Goal: Task Accomplishment & Management: Use online tool/utility

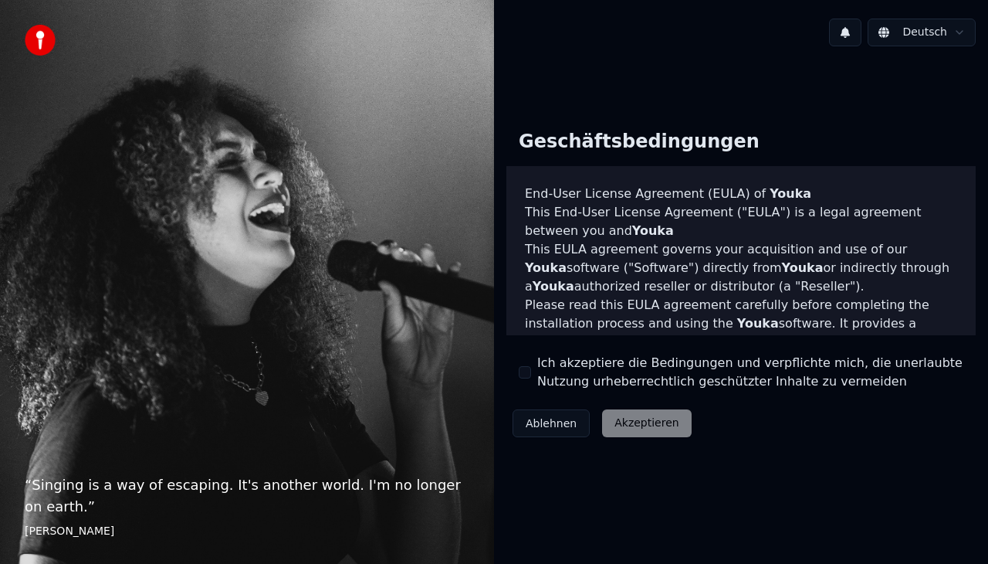
click at [532, 375] on div "Ich akzeptiere die Bedingungen und verpflichte mich, die unerlaubte Nutzung urh…" at bounding box center [741, 372] width 445 height 37
click at [520, 375] on button "Ich akzeptiere die Bedingungen und verpflichte mich, die unerlaubte Nutzung urh…" at bounding box center [525, 372] width 12 height 12
click at [633, 419] on button "Akzeptieren" at bounding box center [646, 423] width 89 height 28
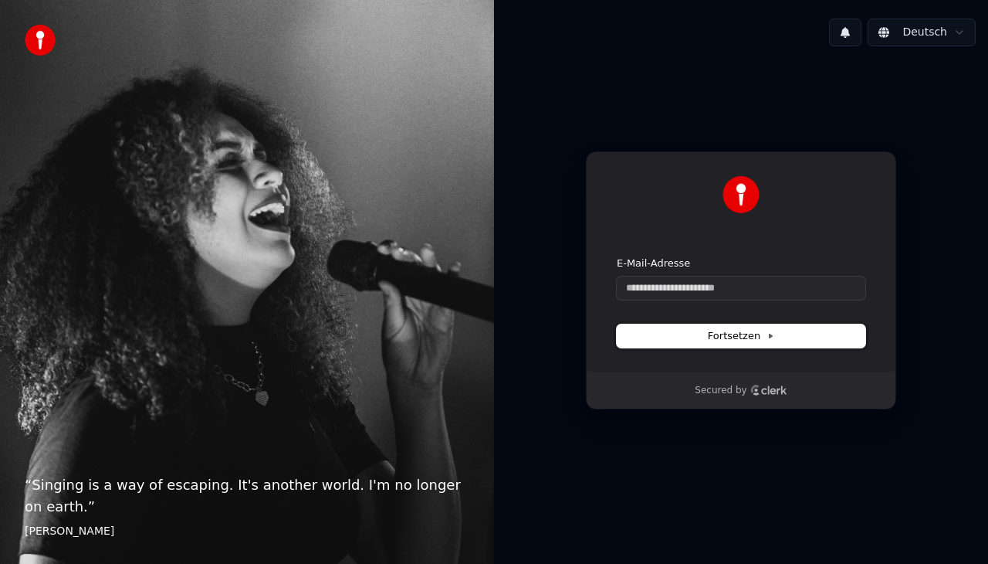
click at [729, 340] on span "Fortsetzen" at bounding box center [741, 336] width 66 height 14
click at [720, 292] on input "E-Mail-Adresse" at bounding box center [741, 287] width 249 height 23
click at [695, 291] on input "E-Mail-Adresse" at bounding box center [741, 287] width 249 height 23
click at [617, 256] on button "submit" at bounding box center [617, 256] width 0 height 0
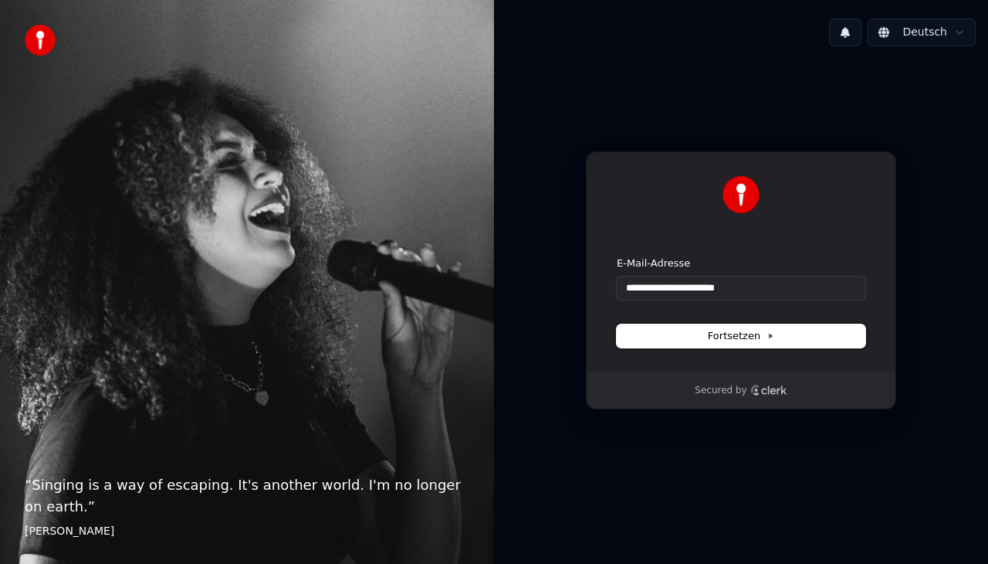
click at [827, 334] on button "Fortsetzen" at bounding box center [741, 335] width 249 height 23
type input "**********"
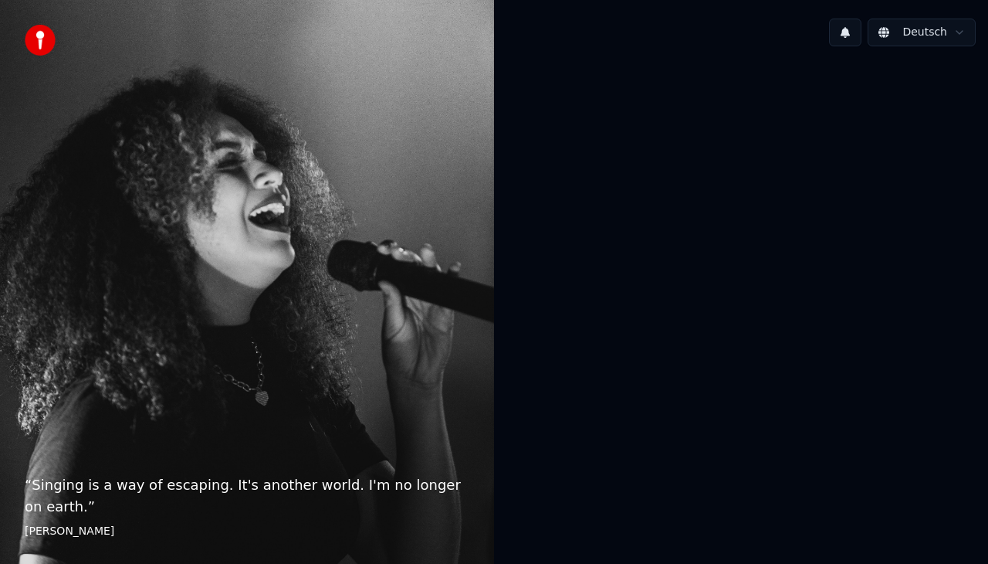
click at [281, 337] on div "“ Singing is a way of escaping. It's another world. I'm no longer on earth. ” […" at bounding box center [247, 282] width 494 height 564
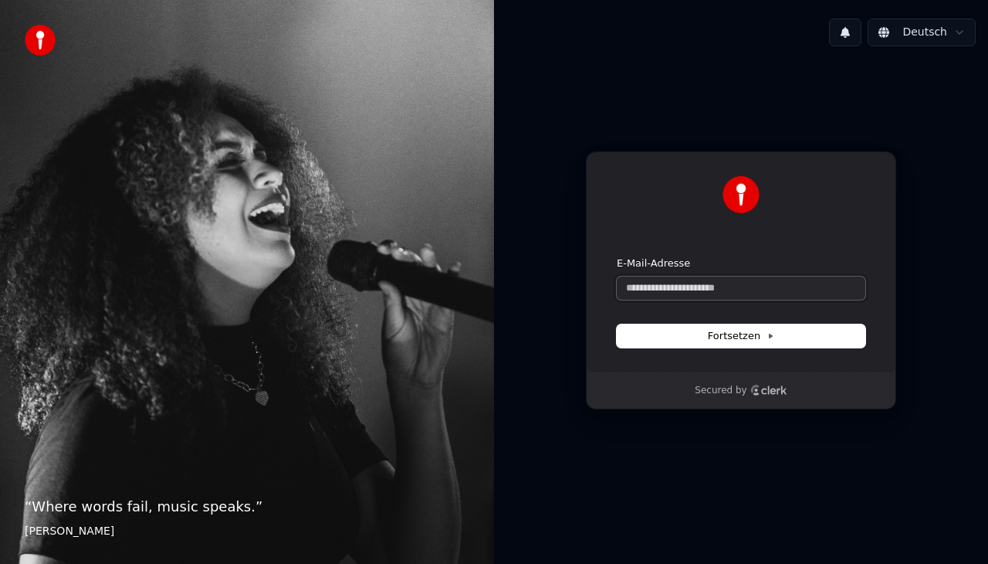
click at [670, 284] on input "E-Mail-Adresse" at bounding box center [741, 287] width 249 height 23
click at [617, 256] on button "submit" at bounding box center [617, 256] width 0 height 0
click at [714, 338] on span "Fortsetzen" at bounding box center [741, 336] width 66 height 14
type input "**********"
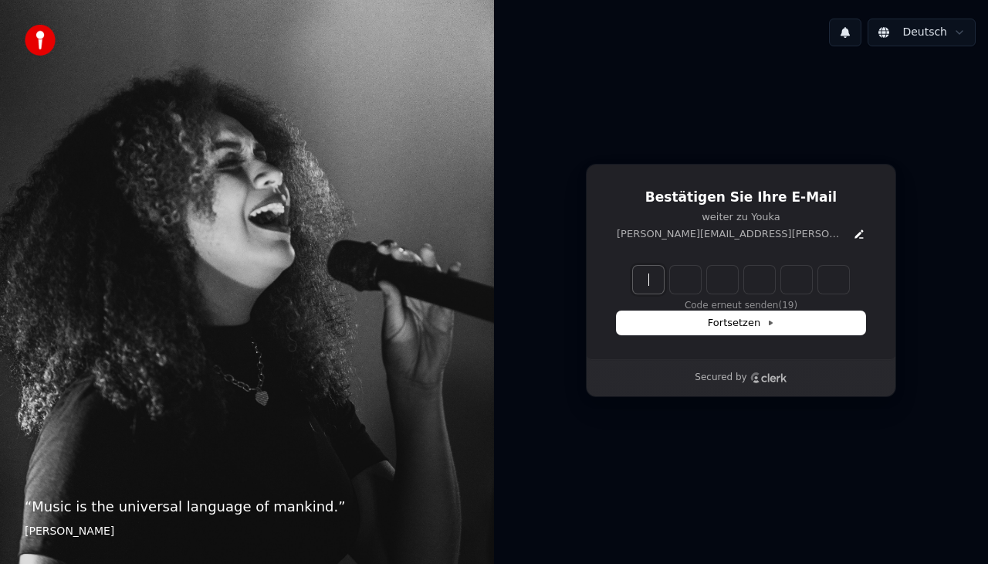
click at [664, 277] on input "Enter verification code" at bounding box center [741, 280] width 216 height 28
click at [745, 306] on button "Code erneut senden" at bounding box center [741, 306] width 94 height 12
click at [647, 285] on input "Enter verification code" at bounding box center [756, 280] width 247 height 28
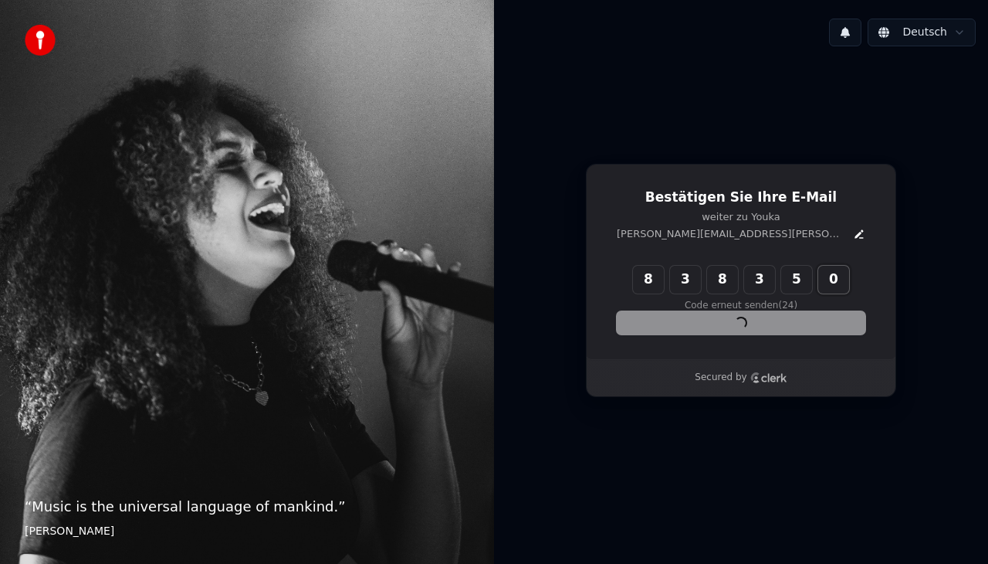
type input "******"
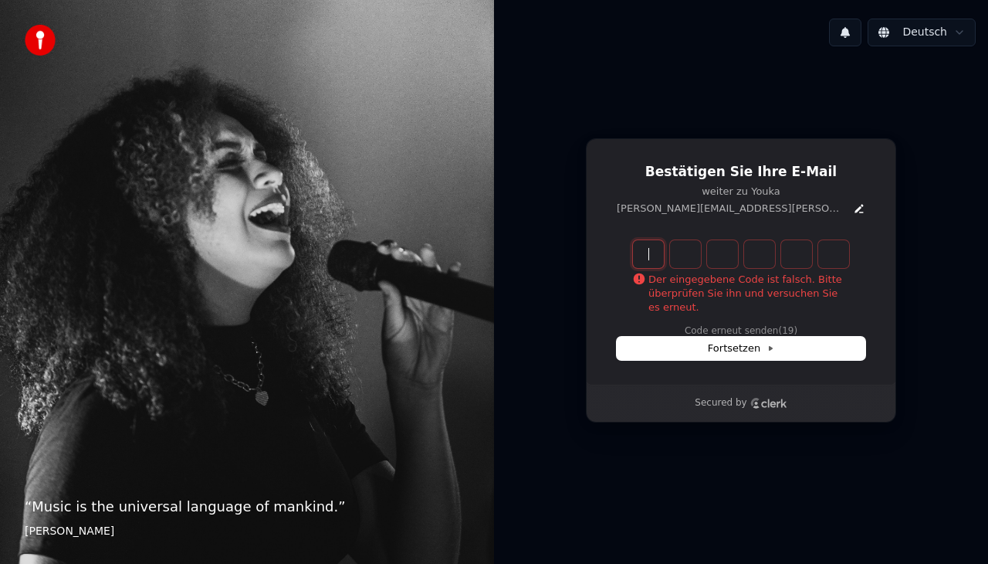
click at [652, 256] on input "Enter verification code" at bounding box center [756, 254] width 247 height 28
type input "**"
type input "*"
type input "******"
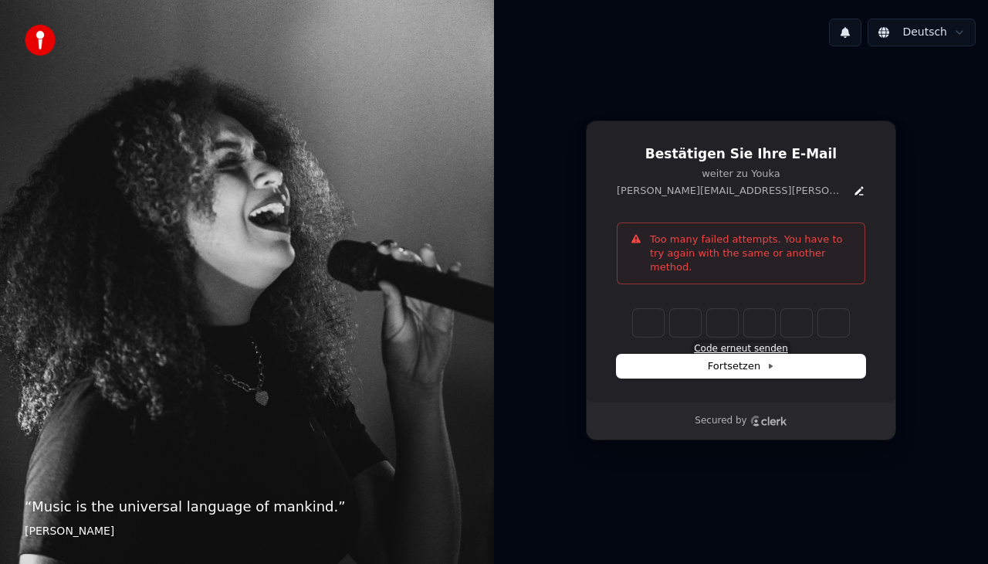
click at [732, 343] on button "Code erneut senden" at bounding box center [741, 349] width 94 height 12
click at [650, 318] on input "Enter verification code" at bounding box center [756, 323] width 247 height 28
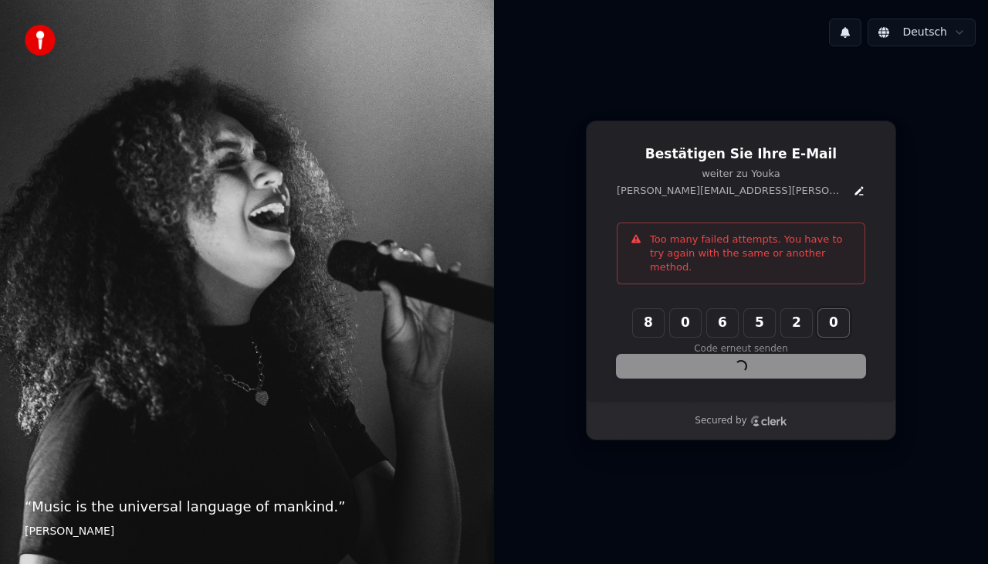
type input "******"
click at [752, 357] on div "Fortsetzen" at bounding box center [741, 365] width 249 height 23
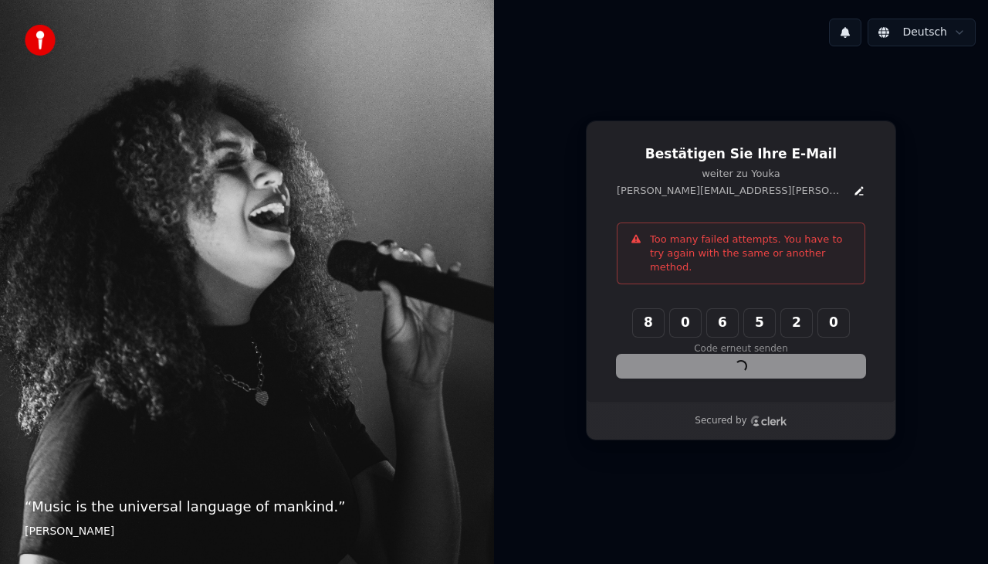
click at [752, 356] on div "Fortsetzen" at bounding box center [741, 365] width 249 height 23
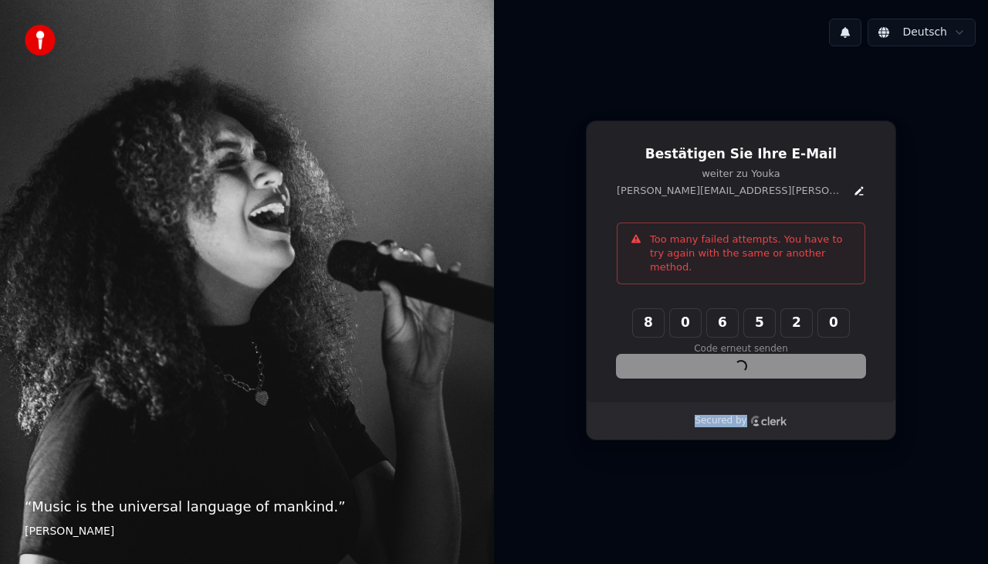
click at [752, 356] on div "Fortsetzen" at bounding box center [741, 365] width 249 height 23
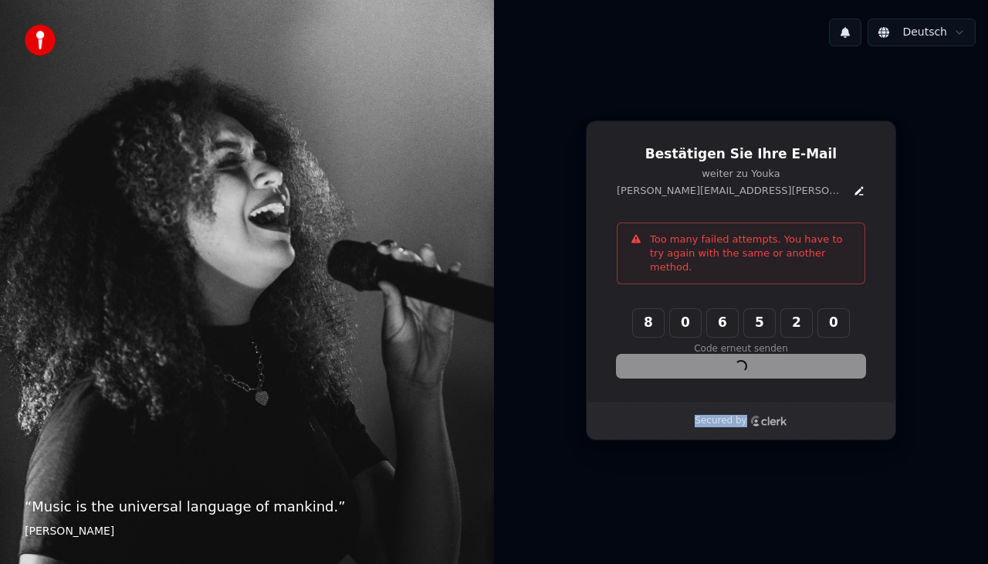
click at [752, 356] on div "Fortsetzen" at bounding box center [741, 365] width 249 height 23
click at [747, 378] on div "Bestätigen Sie Ihre E-Mail weiter zu [PERSON_NAME] [PERSON_NAME][EMAIL_ADDRESS]…" at bounding box center [741, 261] width 310 height 283
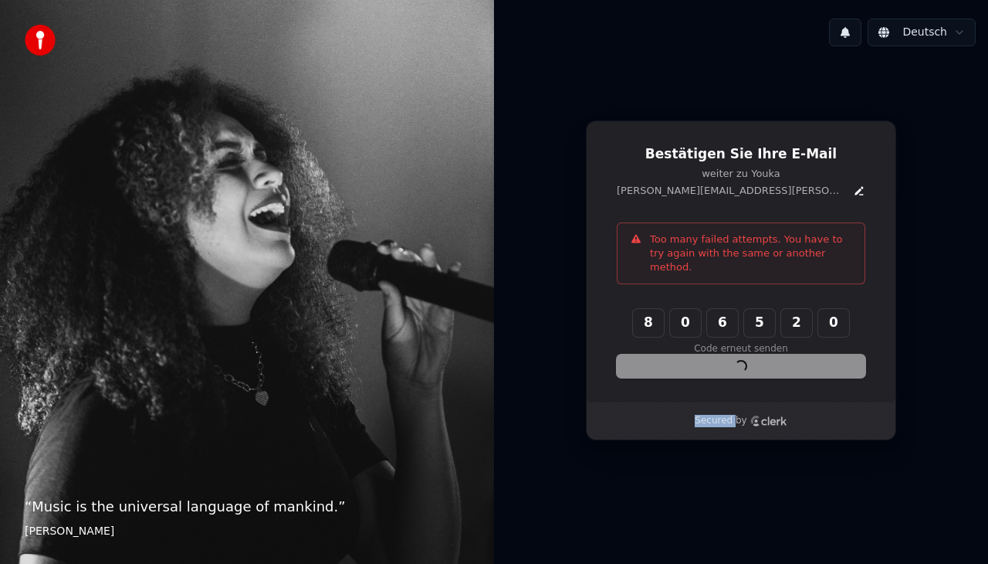
click at [747, 378] on div "Bestätigen Sie Ihre E-Mail weiter zu [PERSON_NAME] [PERSON_NAME][EMAIL_ADDRESS]…" at bounding box center [741, 261] width 310 height 283
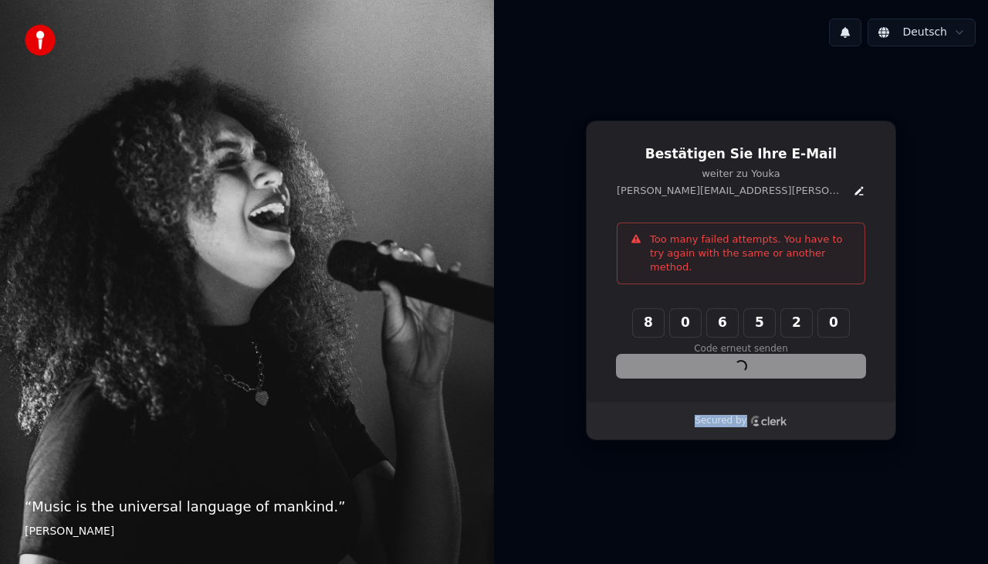
click at [747, 378] on div "Bestätigen Sie Ihre E-Mail weiter zu [PERSON_NAME] [PERSON_NAME][EMAIL_ADDRESS]…" at bounding box center [741, 261] width 310 height 283
click at [744, 379] on div "Bestätigen Sie Ihre E-Mail weiter zu [PERSON_NAME] [PERSON_NAME][EMAIL_ADDRESS]…" at bounding box center [741, 261] width 310 height 283
click at [744, 381] on div "Bestätigen Sie Ihre E-Mail weiter zu [PERSON_NAME] [PERSON_NAME][EMAIL_ADDRESS]…" at bounding box center [741, 261] width 310 height 283
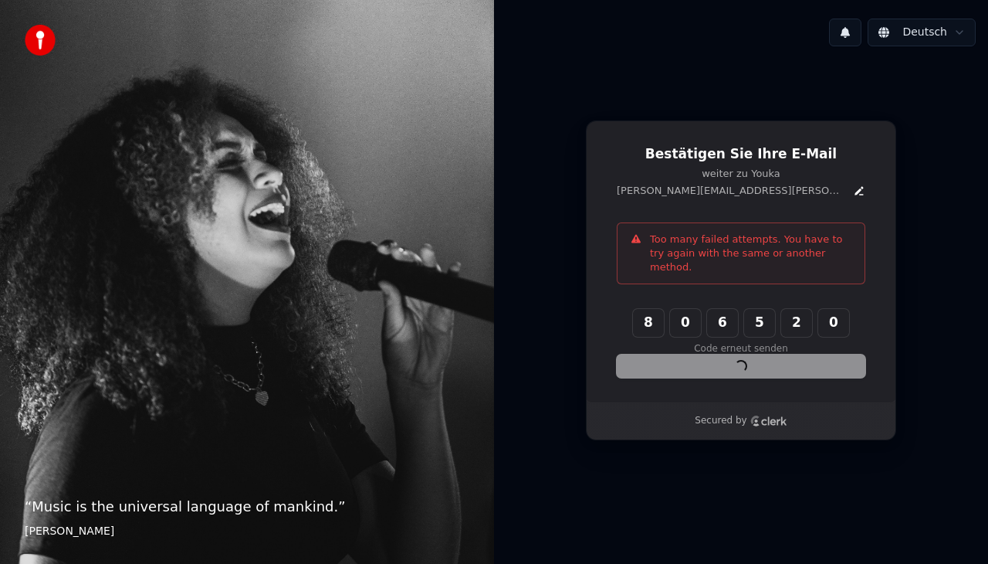
click at [744, 381] on div "Bestätigen Sie Ihre E-Mail weiter zu [PERSON_NAME] [PERSON_NAME][EMAIL_ADDRESS]…" at bounding box center [741, 261] width 310 height 283
drag, startPoint x: 744, startPoint y: 381, endPoint x: 762, endPoint y: 340, distance: 45.3
click at [762, 340] on div "Bestätigen Sie Ihre E-Mail weiter zu [PERSON_NAME] [PERSON_NAME][EMAIL_ADDRESS]…" at bounding box center [741, 261] width 310 height 283
click at [752, 373] on div "Bestätigen Sie Ihre E-Mail weiter zu [PERSON_NAME] [PERSON_NAME][EMAIL_ADDRESS]…" at bounding box center [741, 261] width 310 height 283
click at [592, 270] on div "Bestätigen Sie Ihre E-Mail weiter zu [PERSON_NAME] [PERSON_NAME][EMAIL_ADDRESS]…" at bounding box center [741, 261] width 310 height 283
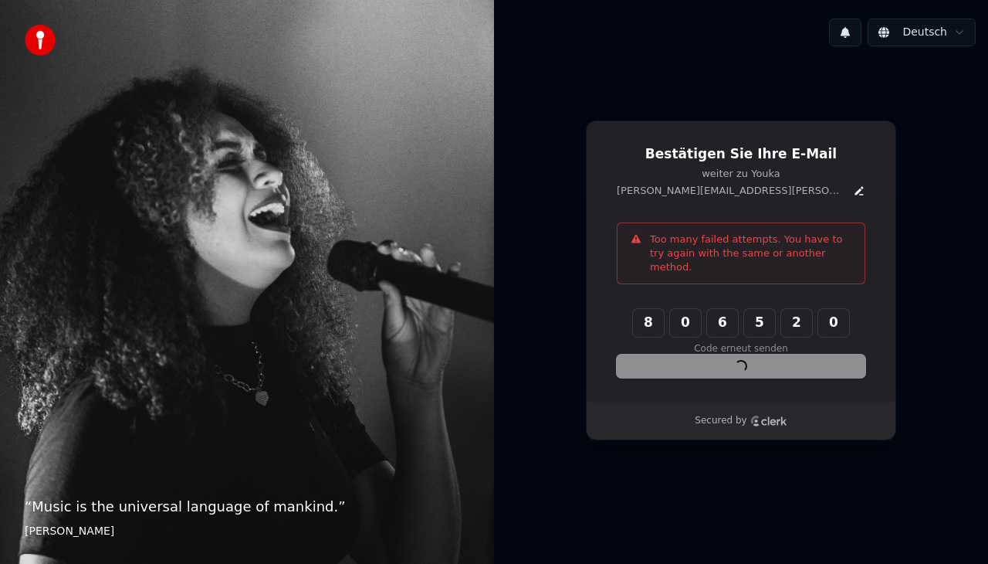
click at [610, 360] on div "Bestätigen Sie Ihre E-Mail weiter zu [PERSON_NAME] [PERSON_NAME][EMAIL_ADDRESS]…" at bounding box center [741, 261] width 310 height 283
click at [533, 66] on div "Bestätigen Sie Ihre E-Mail weiter zu [PERSON_NAME] [PERSON_NAME][EMAIL_ADDRESS]…" at bounding box center [741, 280] width 494 height 443
drag, startPoint x: 533, startPoint y: 66, endPoint x: 987, endPoint y: -18, distance: 461.7
click at [987, 0] on html "“ Music is the universal language of mankind. ” [PERSON_NAME] Deutsch Bestätige…" at bounding box center [494, 282] width 988 height 564
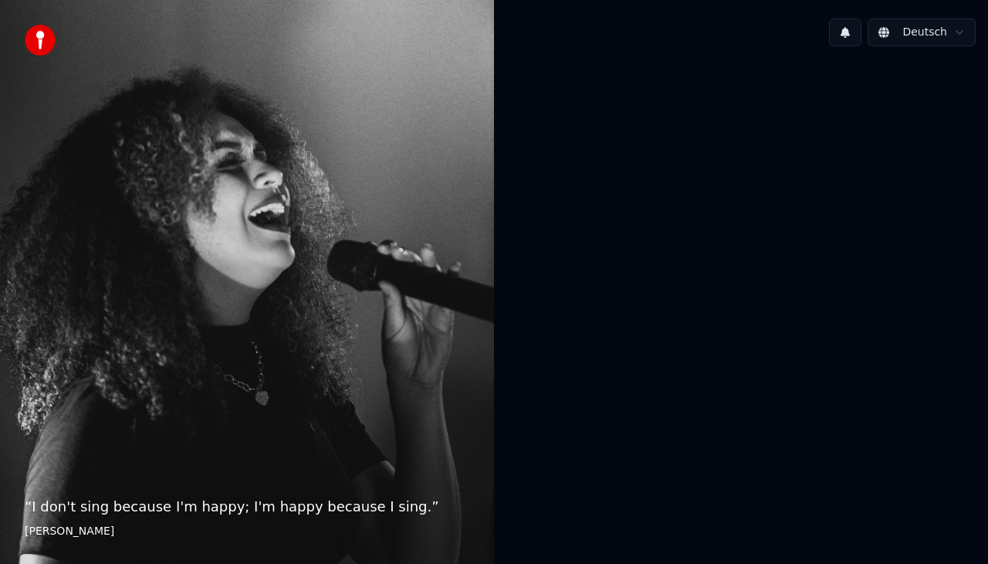
click at [633, 289] on div at bounding box center [741, 280] width 494 height 443
click at [633, 290] on div at bounding box center [741, 280] width 494 height 443
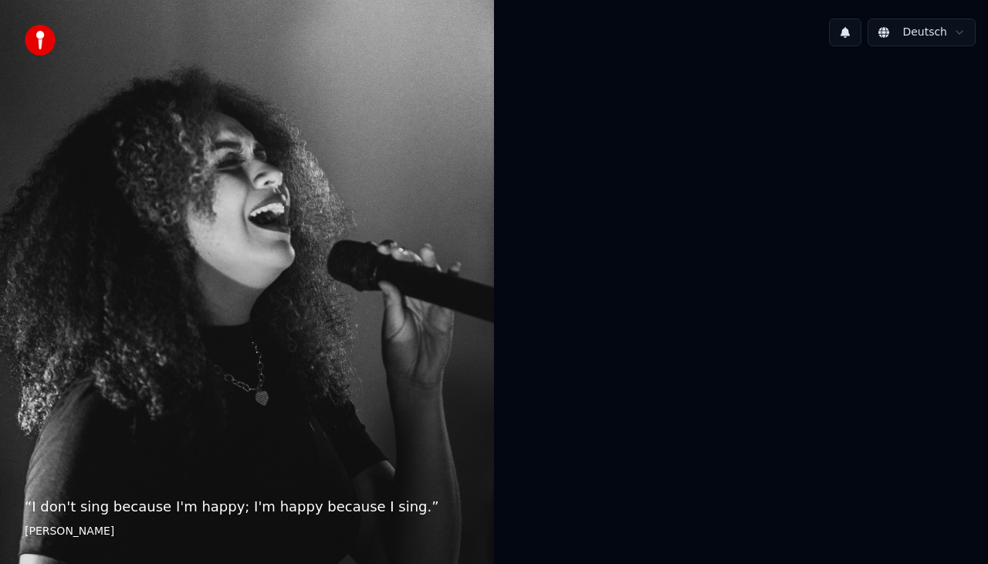
click at [633, 290] on div at bounding box center [741, 280] width 494 height 443
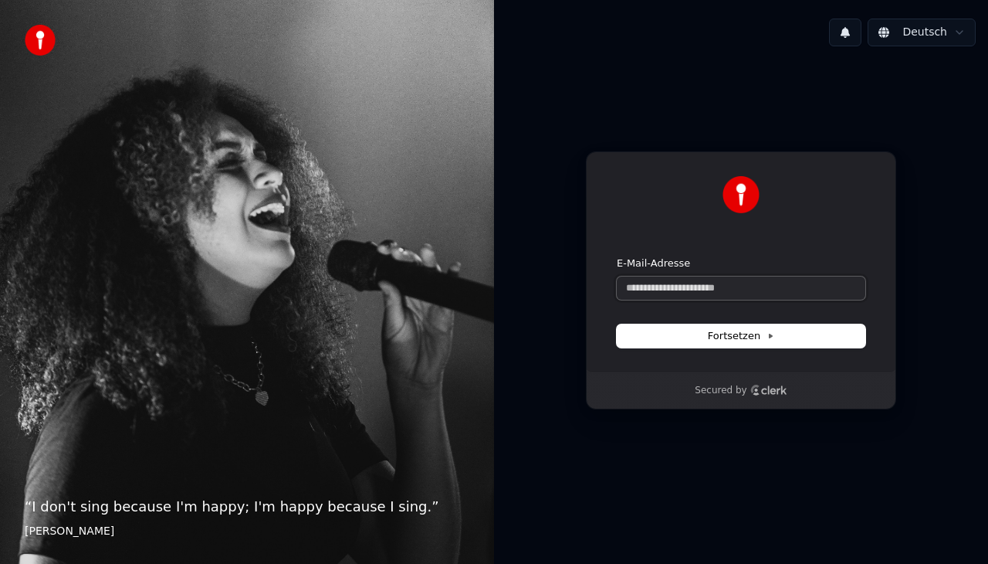
click at [680, 294] on input "E-Mail-Adresse" at bounding box center [741, 287] width 249 height 23
click at [715, 276] on input "**********" at bounding box center [741, 287] width 249 height 23
click at [617, 256] on button "submit" at bounding box center [617, 256] width 0 height 0
click at [693, 337] on button "Fortsetzen" at bounding box center [741, 335] width 249 height 23
type input "**********"
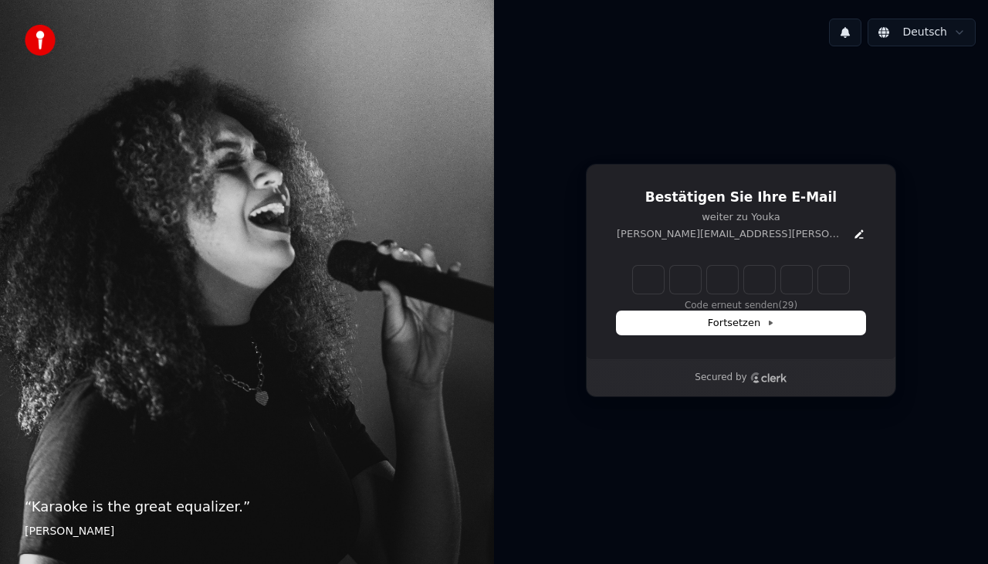
click at [648, 274] on input "Enter verification code" at bounding box center [741, 280] width 216 height 28
type input "******"
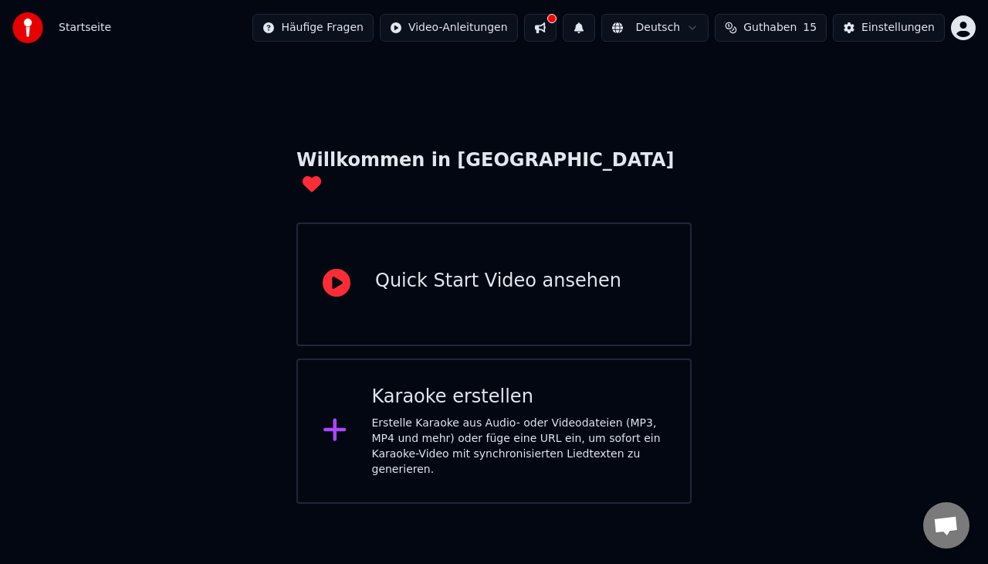
click at [459, 384] on div "Karaoke erstellen" at bounding box center [519, 396] width 294 height 25
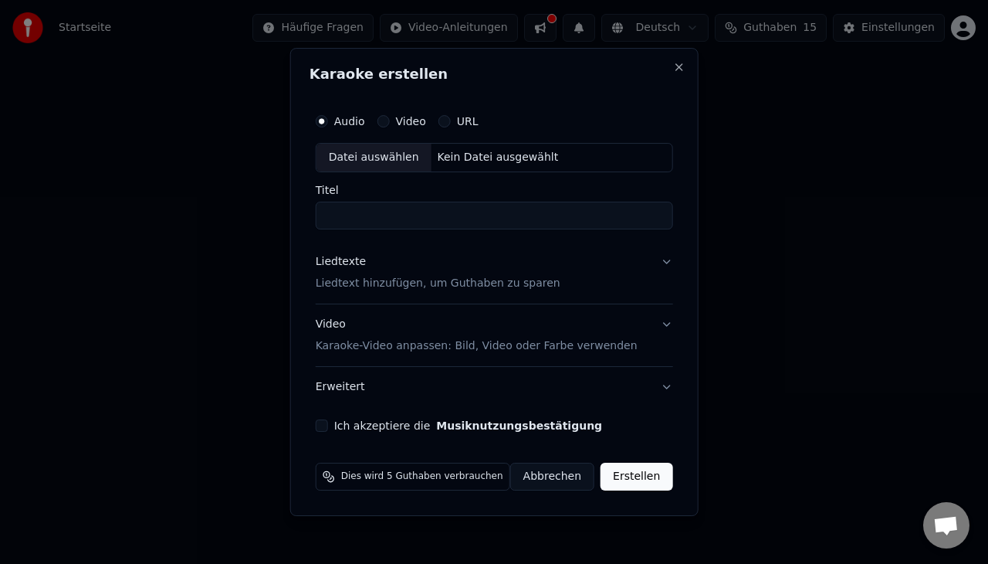
click at [389, 120] on button "Video" at bounding box center [383, 121] width 12 height 12
click at [352, 159] on div "Datei auswählen" at bounding box center [374, 158] width 115 height 28
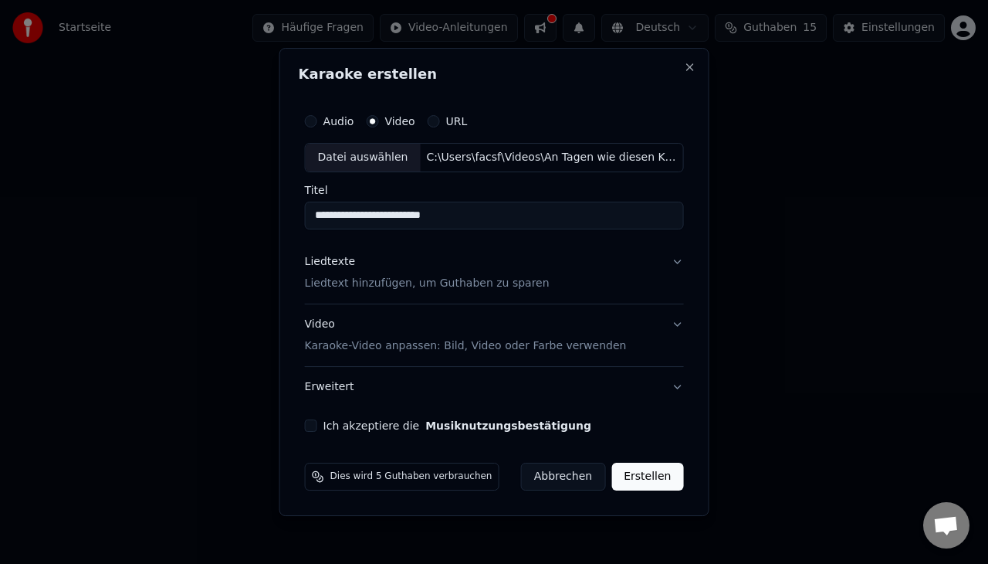
click at [504, 215] on input "**********" at bounding box center [494, 216] width 379 height 28
type input "**********"
click at [666, 272] on button "Liedtexte Liedtext hinzufügen, um Guthaben zu sparen" at bounding box center [494, 273] width 379 height 62
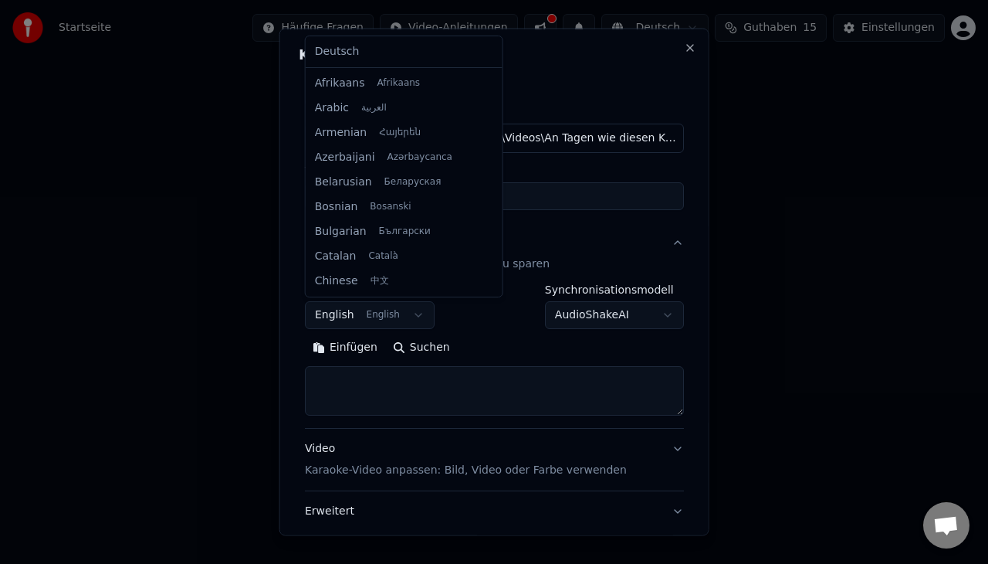
click at [411, 324] on body "**********" at bounding box center [494, 251] width 988 height 503
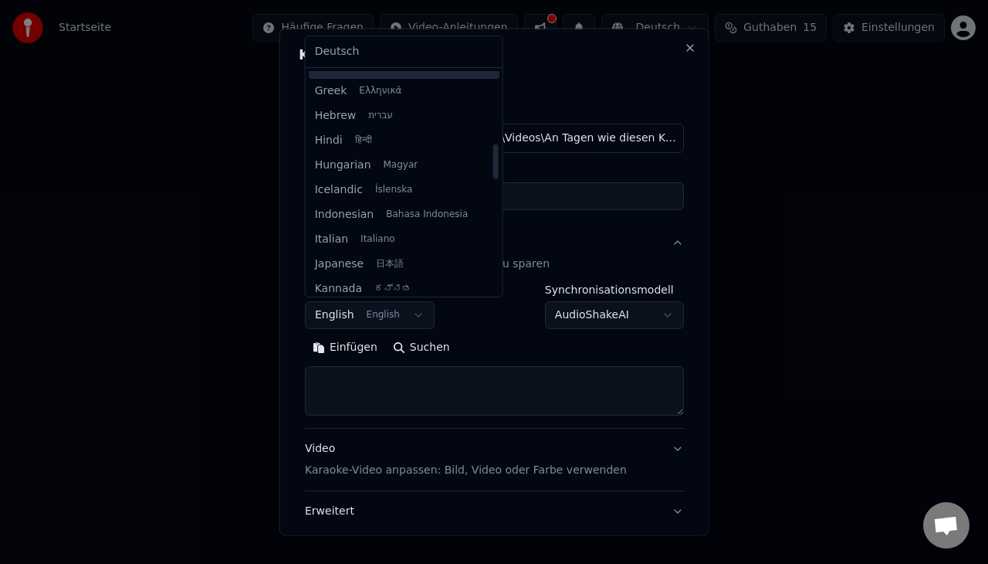
scroll to position [445, 0]
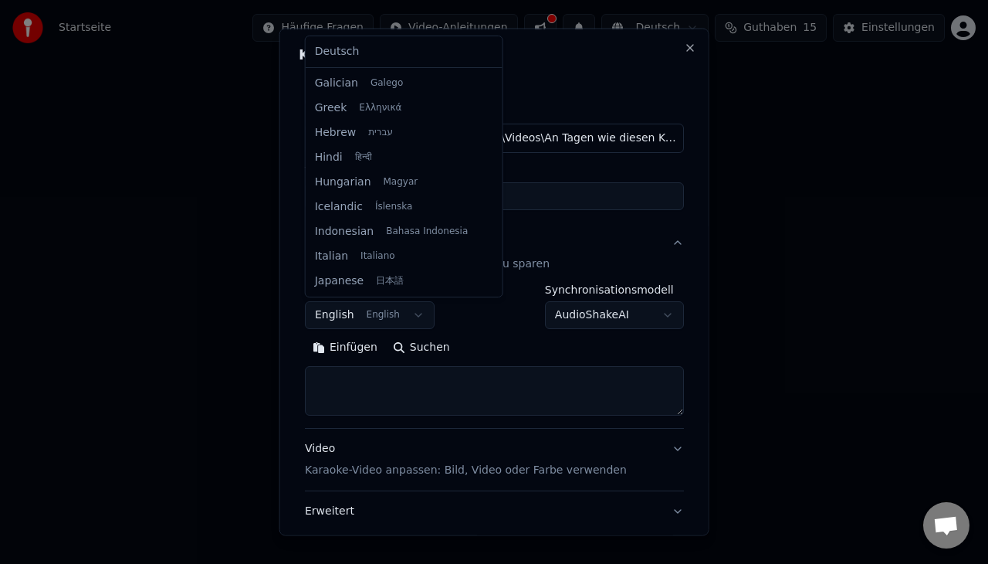
select select "**"
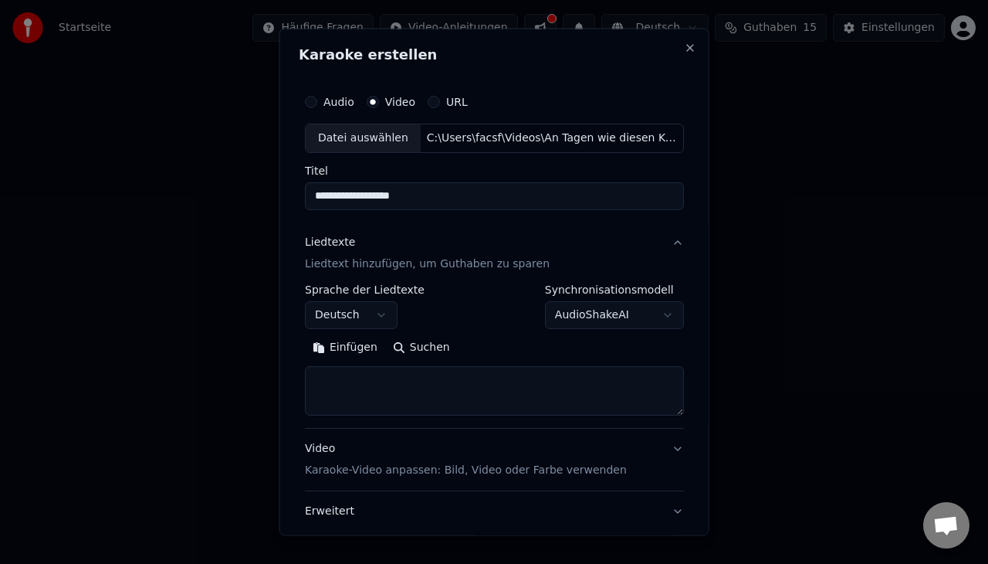
click at [360, 138] on div "Datei auswählen" at bounding box center [363, 138] width 115 height 28
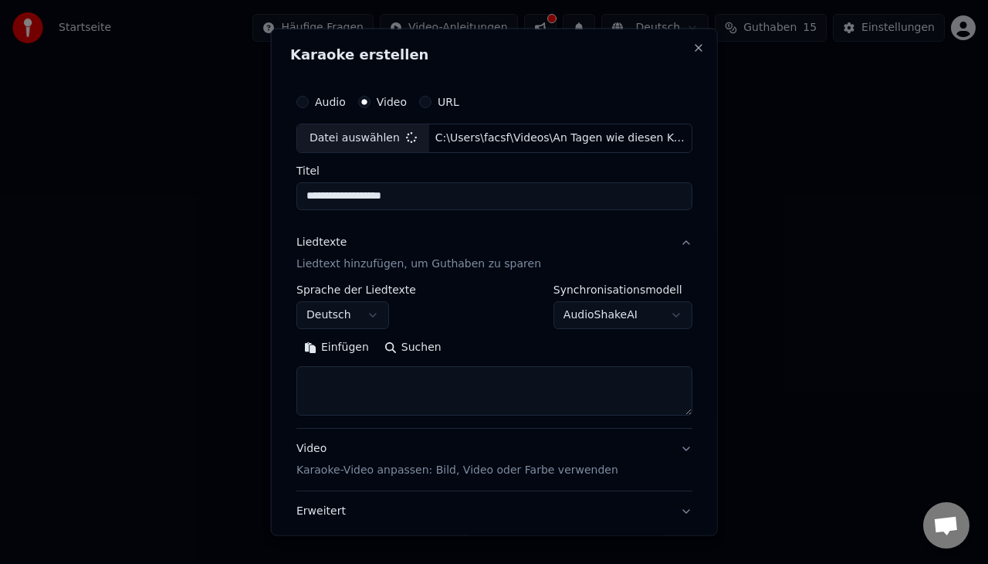
type input "**********"
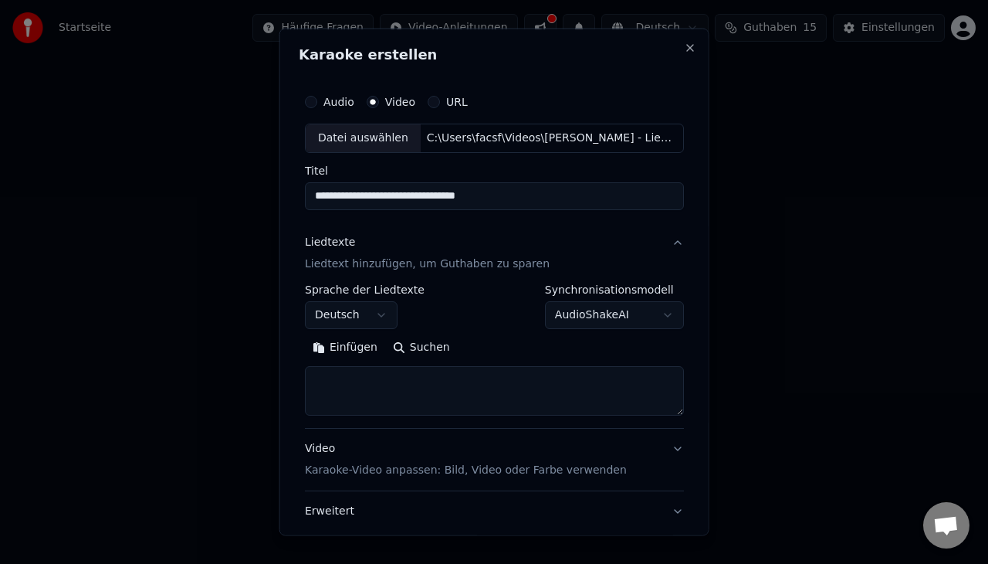
click at [361, 371] on textarea at bounding box center [494, 389] width 379 height 49
paste textarea "**********"
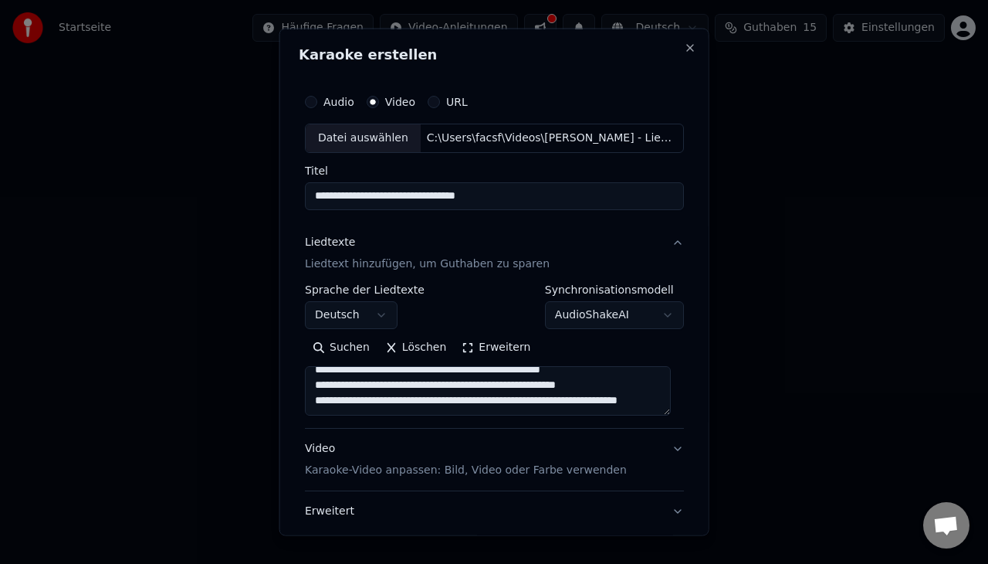
scroll to position [1011, 0]
type textarea "**********"
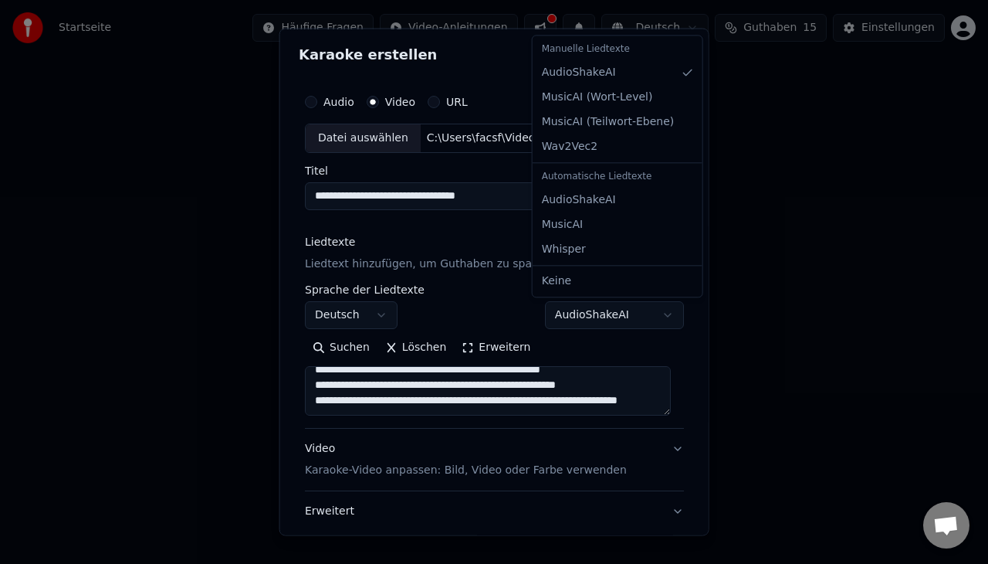
click at [598, 323] on body "**********" at bounding box center [494, 251] width 988 height 503
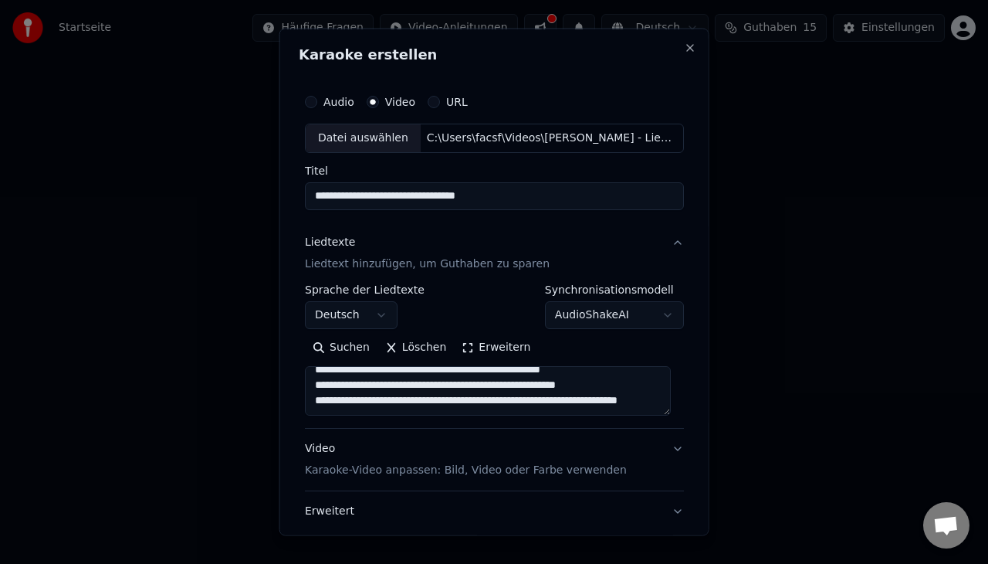
click at [733, 141] on div at bounding box center [494, 282] width 988 height 564
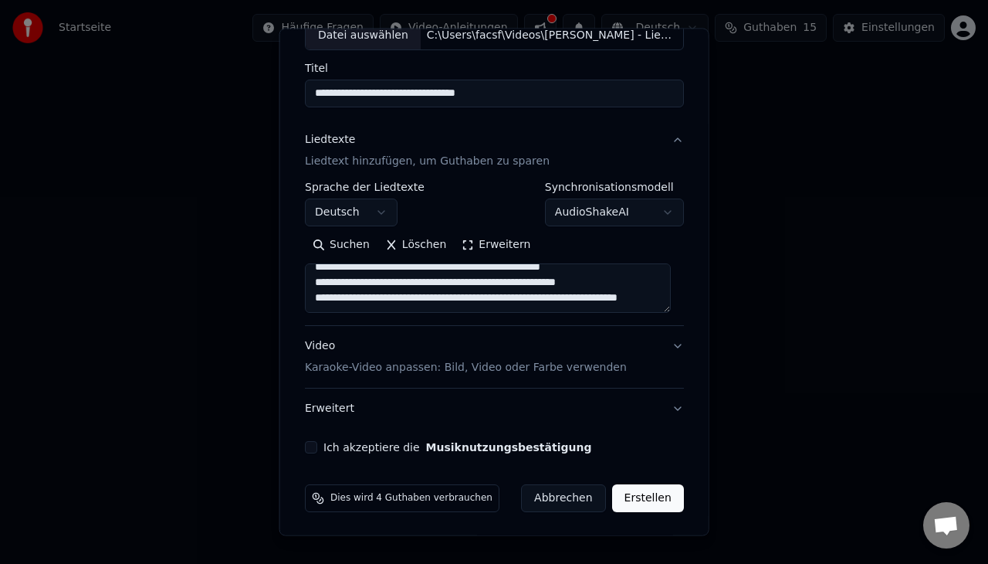
click at [316, 451] on div "Ich akzeptiere die Musiknutzungsbestätigung" at bounding box center [494, 447] width 379 height 12
click at [310, 445] on button "Ich akzeptiere die Musiknutzungsbestätigung" at bounding box center [311, 447] width 12 height 12
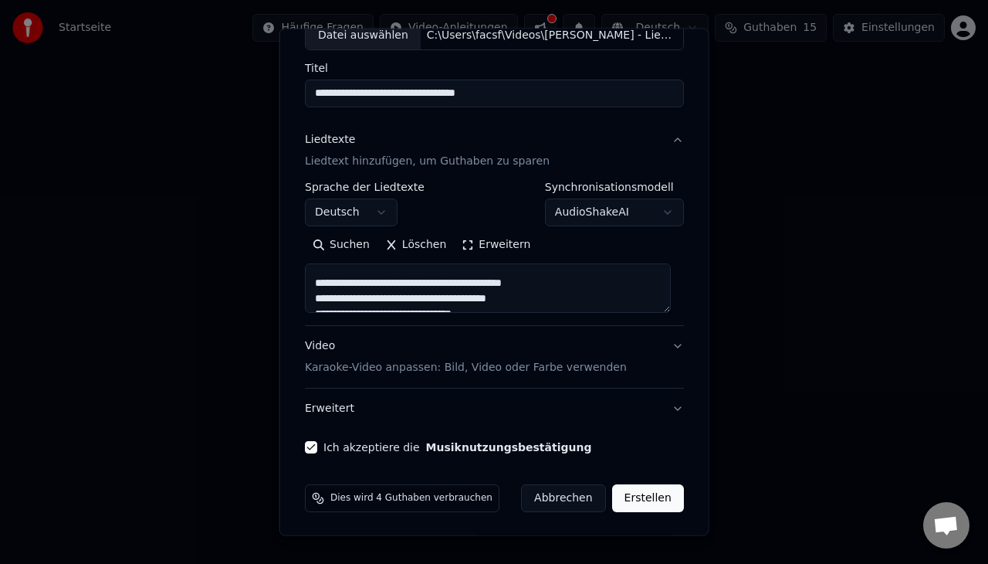
scroll to position [0, 0]
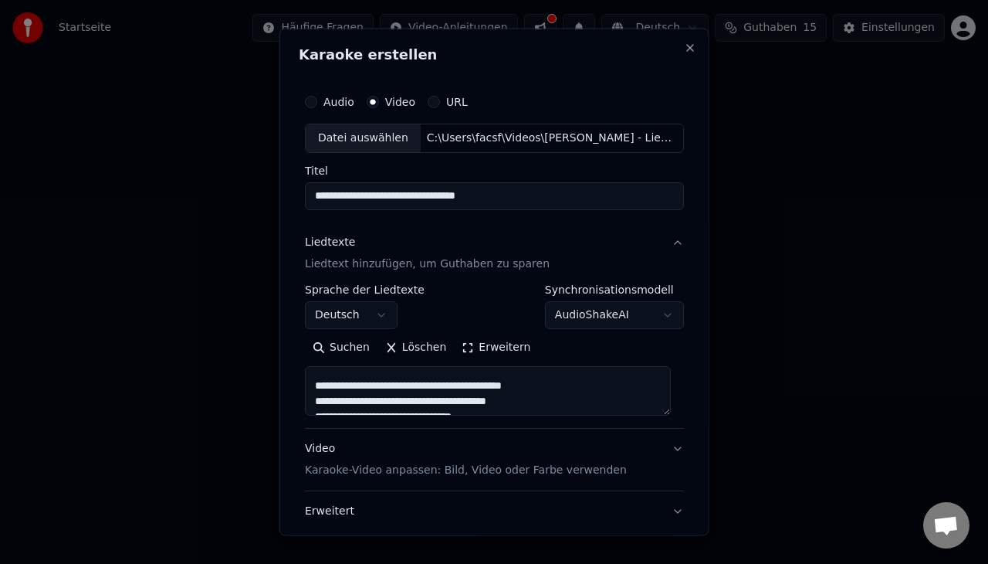
click at [310, 99] on button "Audio" at bounding box center [311, 102] width 12 height 12
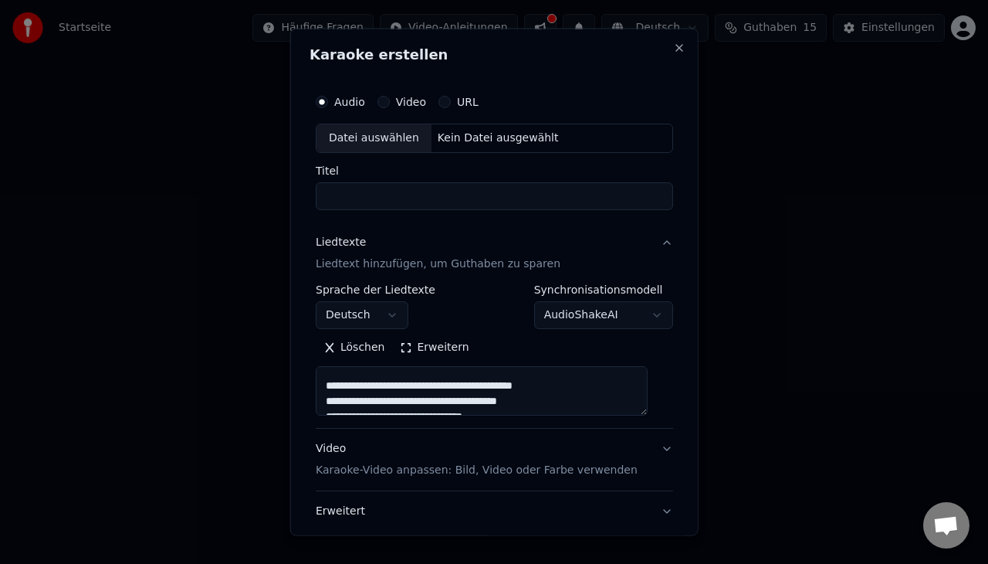
click at [398, 102] on div "Video" at bounding box center [401, 102] width 49 height 12
click at [389, 102] on button "Video" at bounding box center [383, 102] width 12 height 12
click at [361, 136] on div "Datei auswählen" at bounding box center [374, 138] width 115 height 28
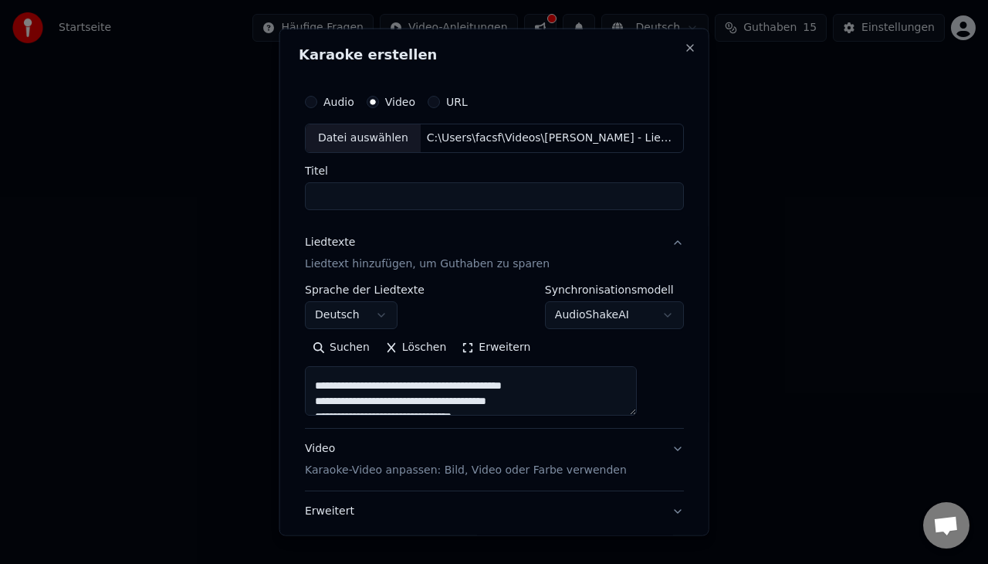
type input "**********"
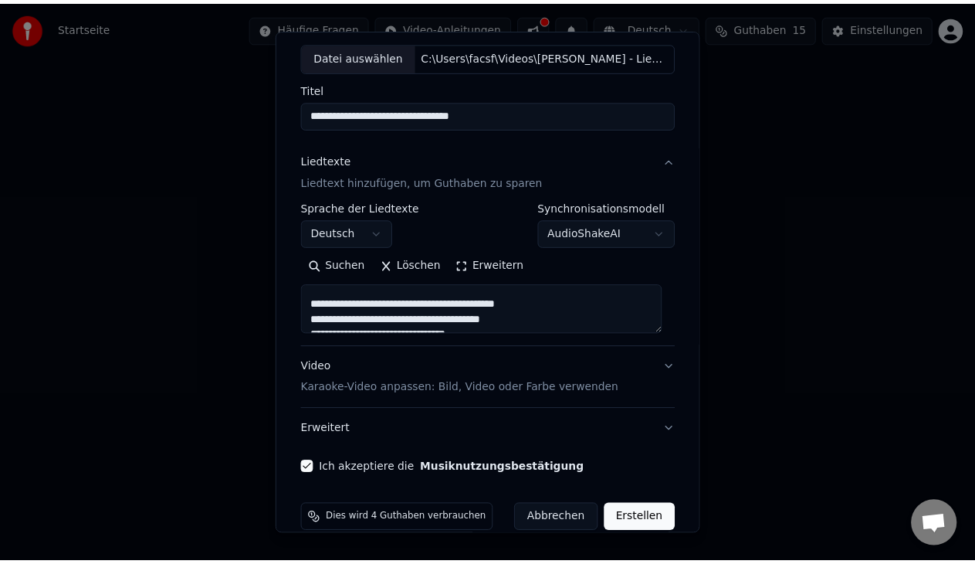
scroll to position [102, 0]
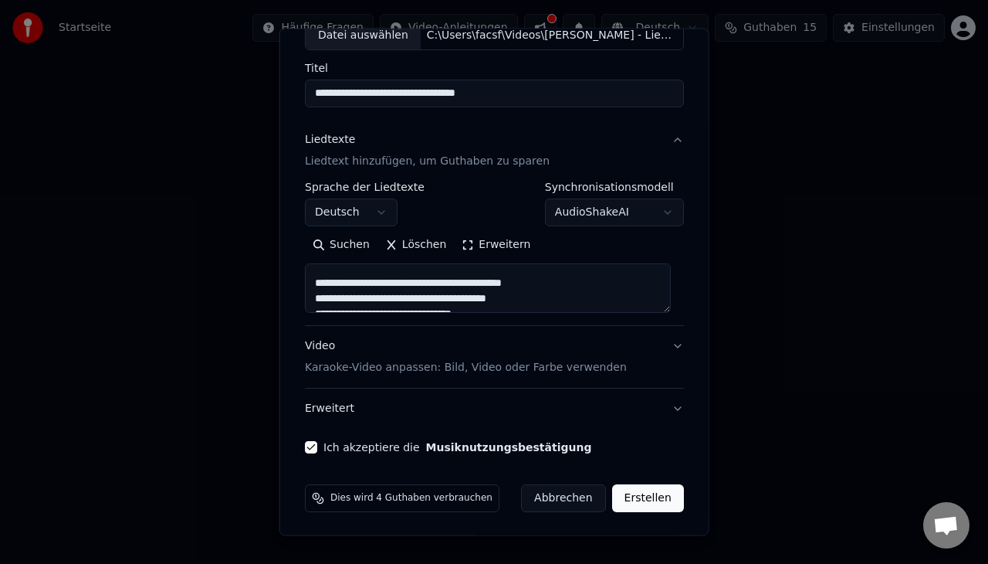
click at [653, 500] on button "Erstellen" at bounding box center [647, 498] width 72 height 28
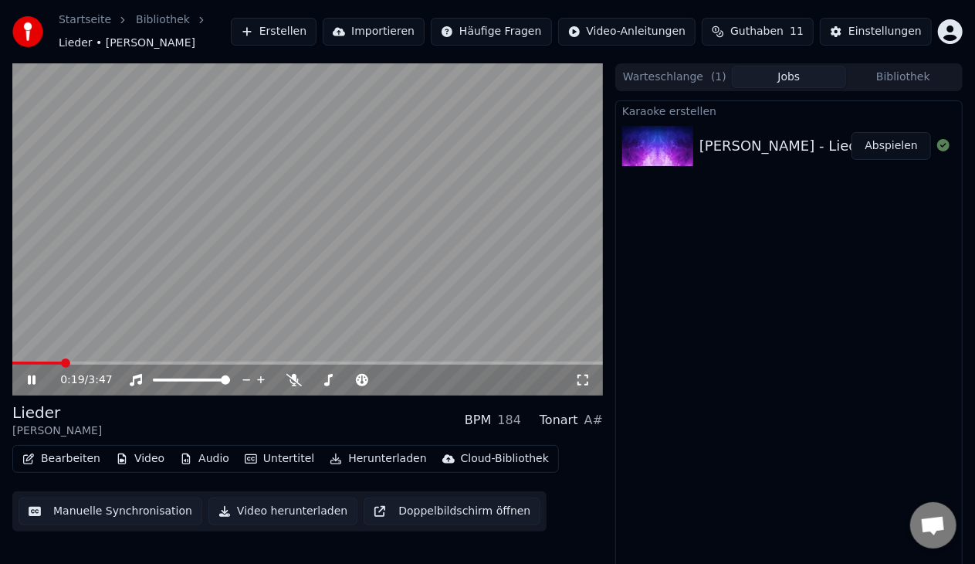
click at [579, 384] on icon at bounding box center [582, 379] width 11 height 11
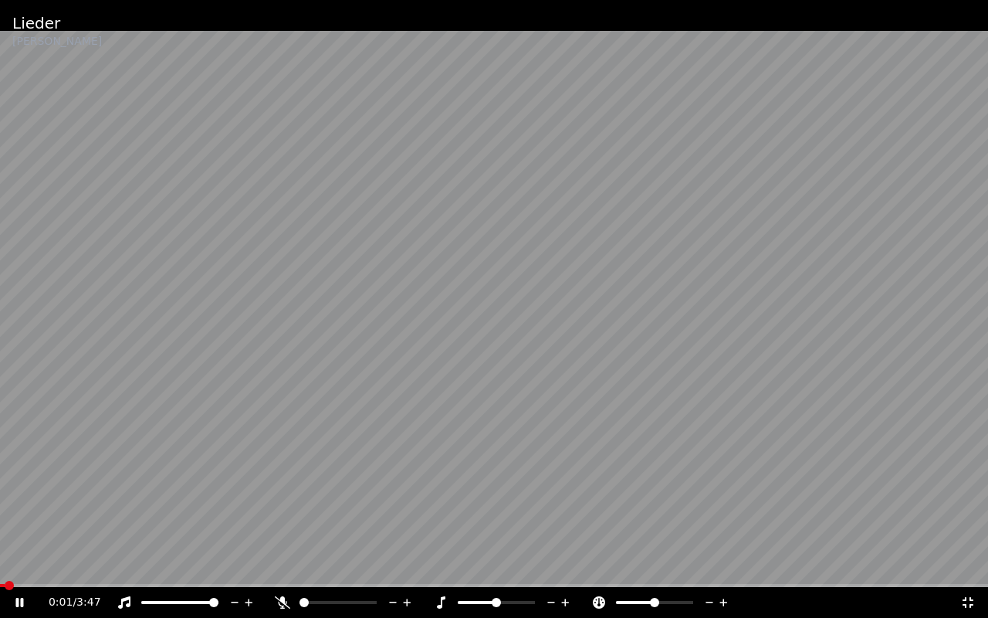
click at [5, 563] on span at bounding box center [2, 585] width 5 height 3
click at [535, 563] on span at bounding box center [530, 602] width 9 height 9
click at [496, 563] on span at bounding box center [477, 602] width 39 height 3
click at [566, 563] on icon at bounding box center [566, 602] width 8 height 8
click at [553, 563] on icon at bounding box center [551, 601] width 15 height 15
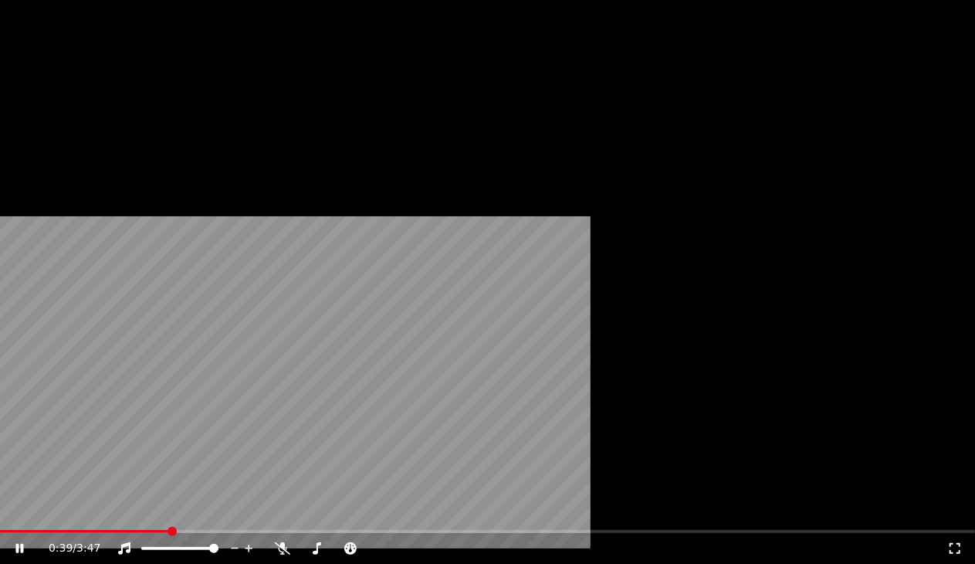
scroll to position [1, 0]
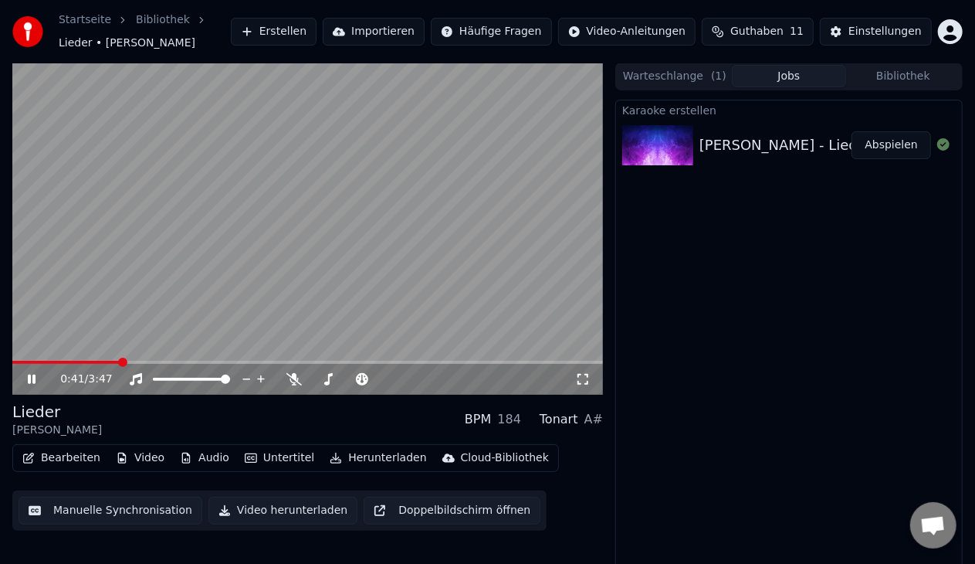
click at [696, 82] on button "Warteschlange ( 1 )" at bounding box center [675, 76] width 114 height 22
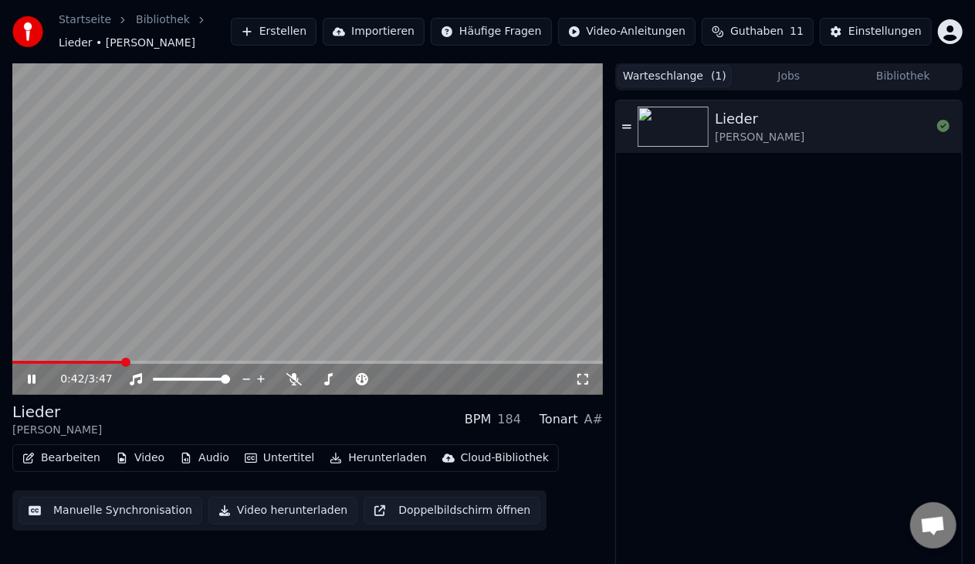
click at [672, 134] on img at bounding box center [673, 127] width 71 height 40
click at [144, 513] on button "Manuelle Synchronisation" at bounding box center [111, 510] width 184 height 28
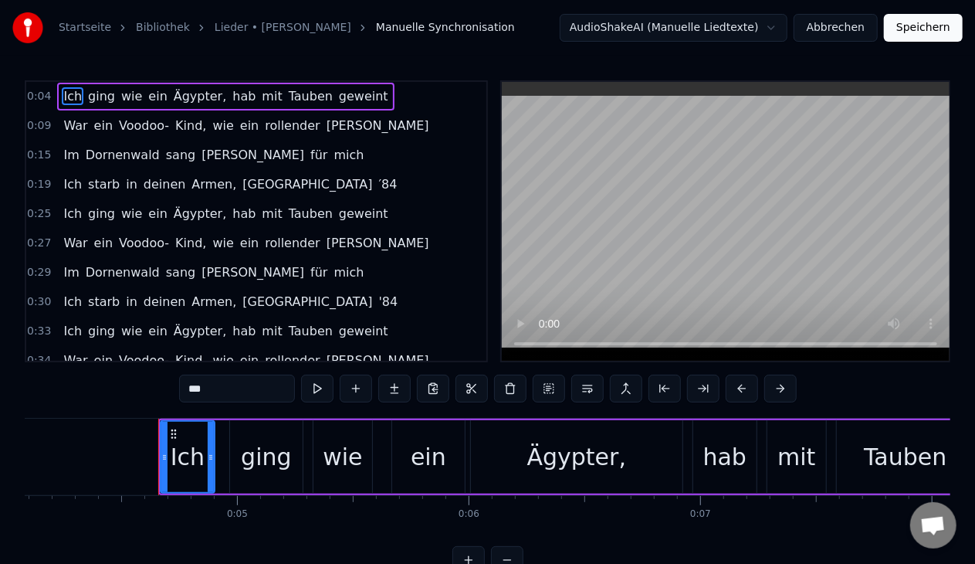
scroll to position [0, 1002]
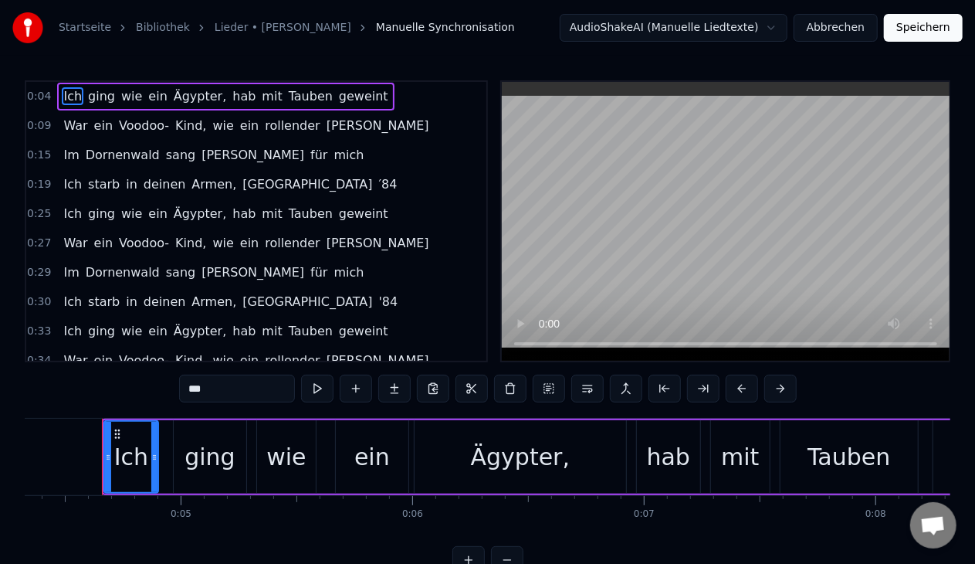
click at [205, 161] on span "Maria" at bounding box center [253, 155] width 106 height 18
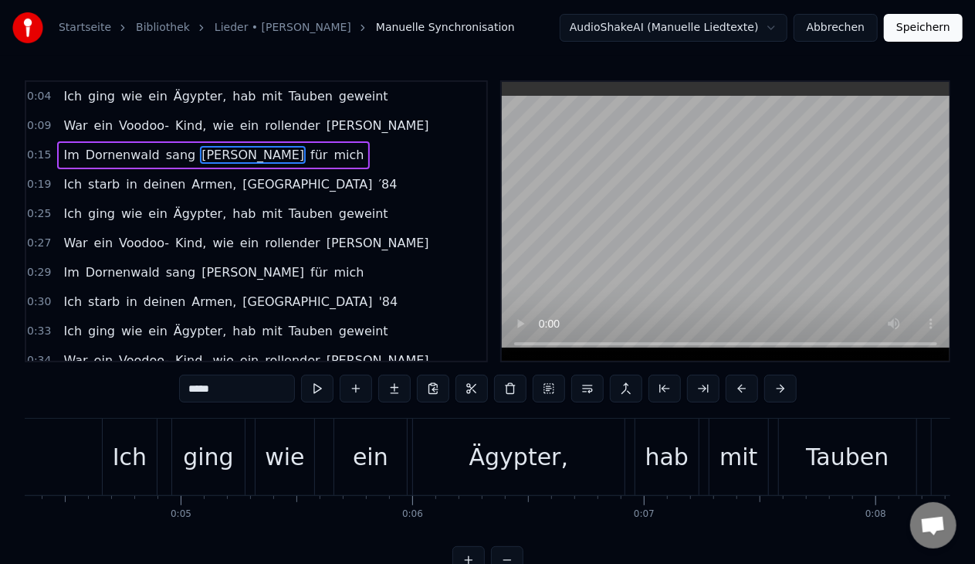
type input "*****"
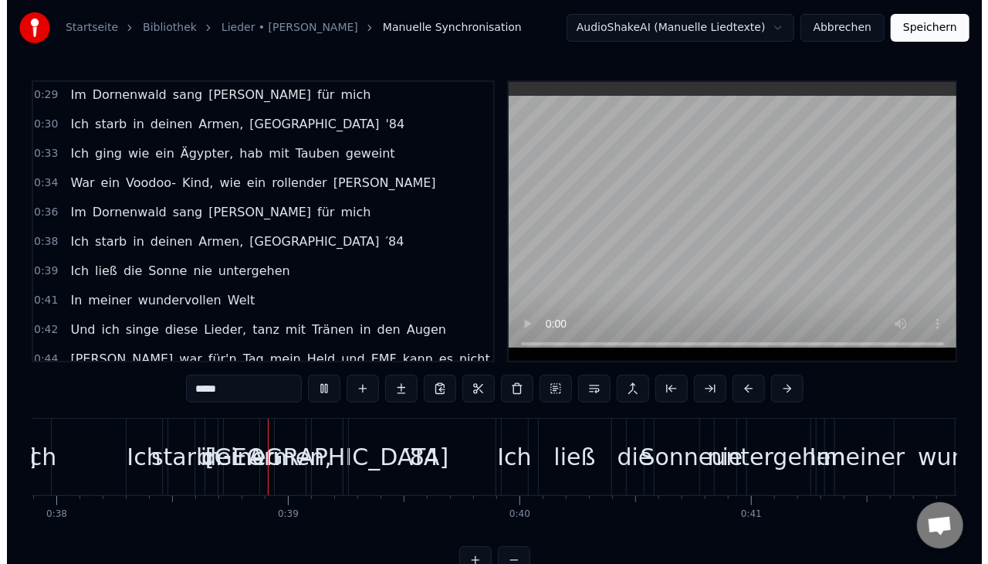
scroll to position [0, 8807]
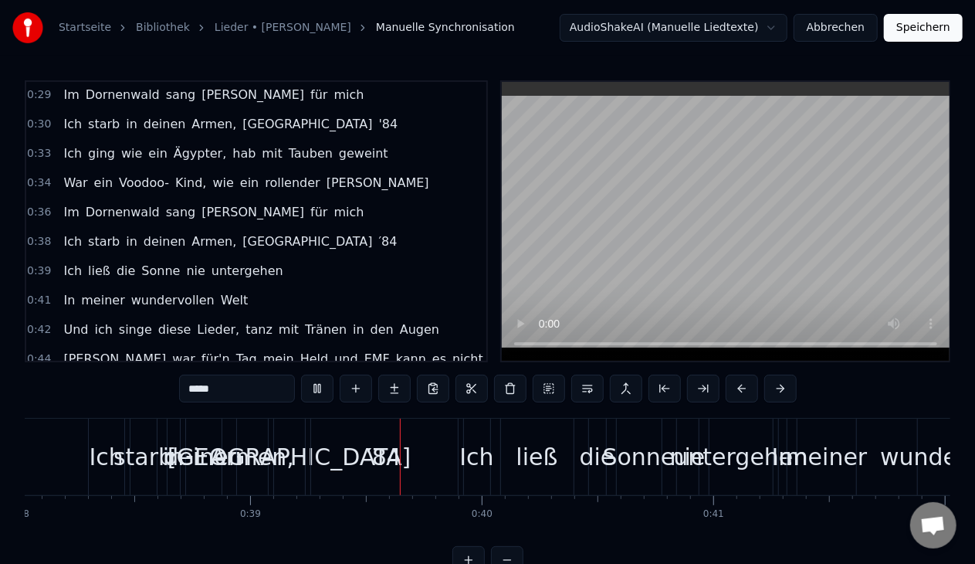
click at [608, 41] on body "Startseite Bibliothek Lieder • Adel Tawil Manuelle Synchronisation AudioShakeAI…" at bounding box center [487, 287] width 975 height 574
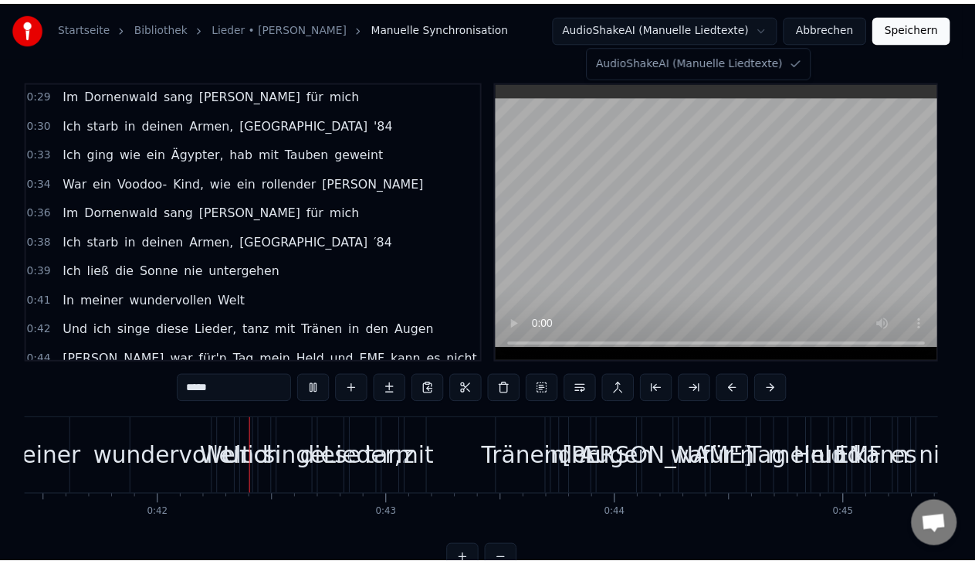
scroll to position [0, 9604]
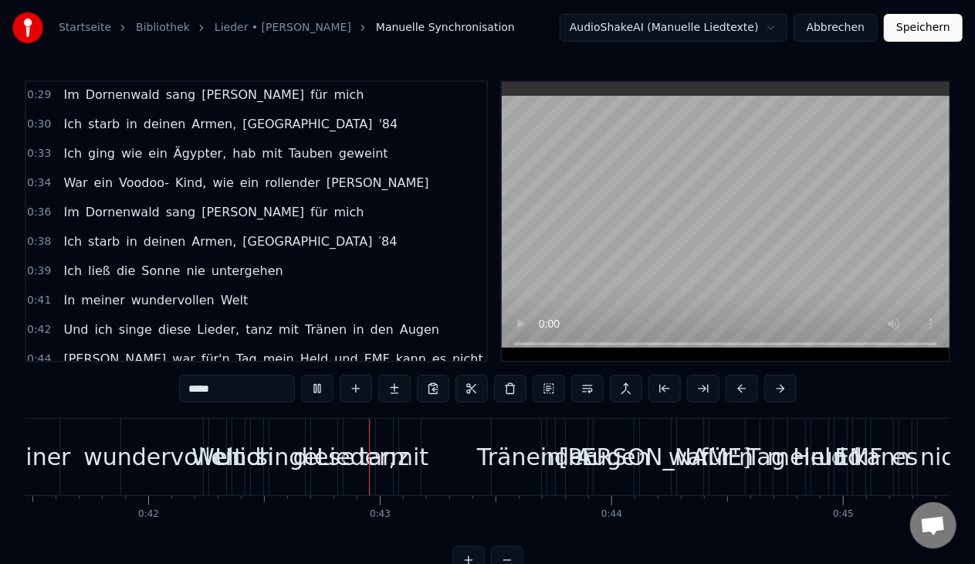
click at [845, 32] on html "Startseite Bibliothek Lieder • Adel Tawil Manuelle Synchronisation AudioShakeAI…" at bounding box center [487, 299] width 975 height 598
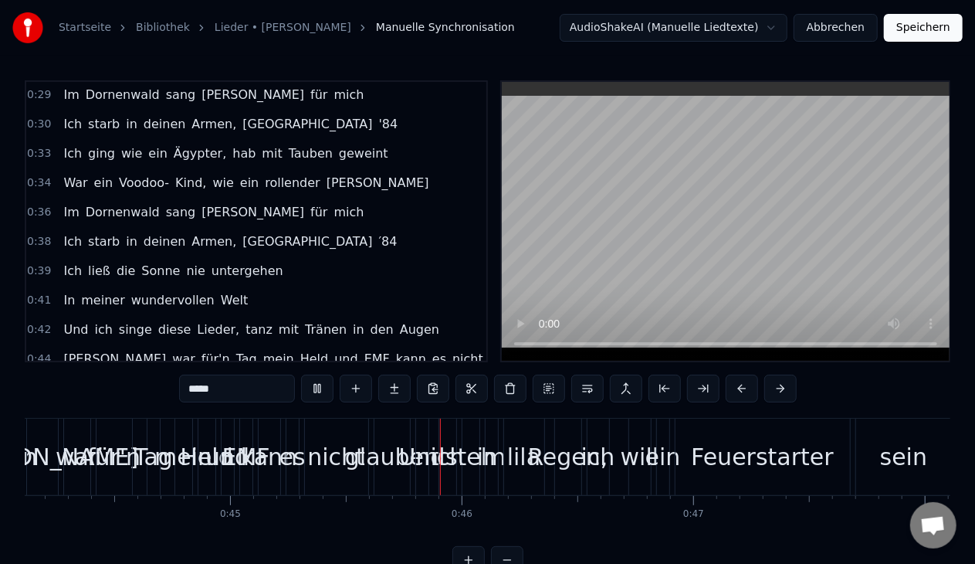
scroll to position [0, 10424]
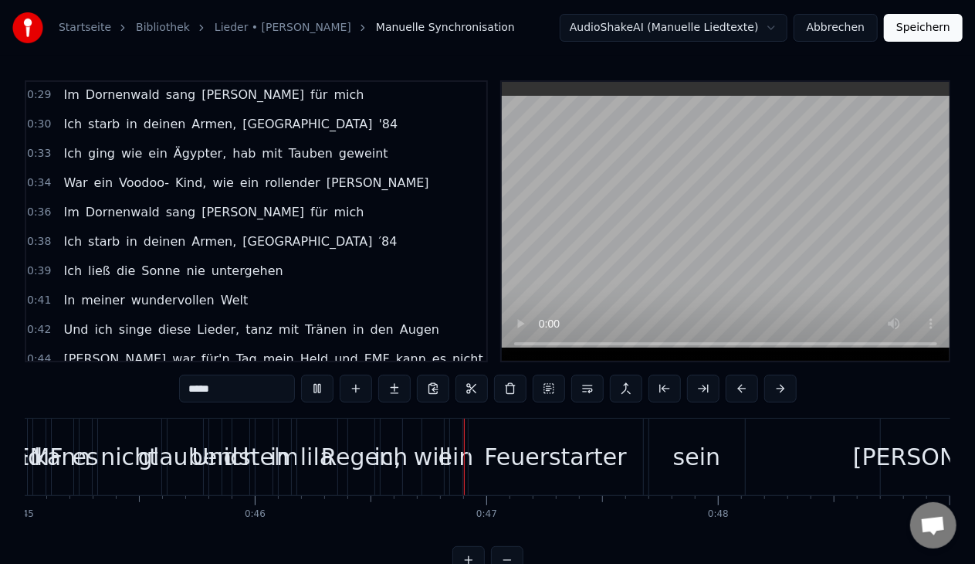
click at [830, 34] on button "Abbrechen" at bounding box center [836, 28] width 84 height 28
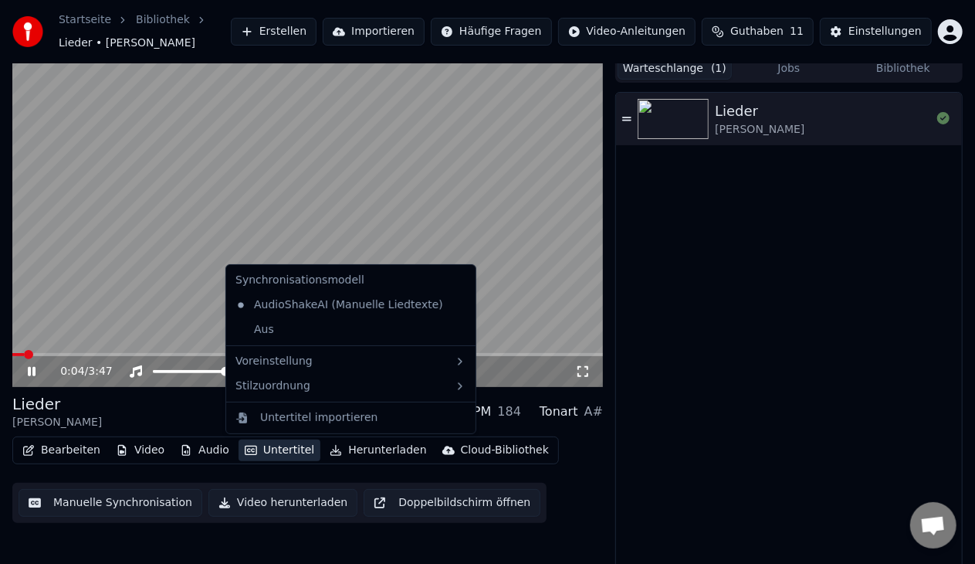
click at [247, 454] on icon "button" at bounding box center [251, 450] width 12 height 11
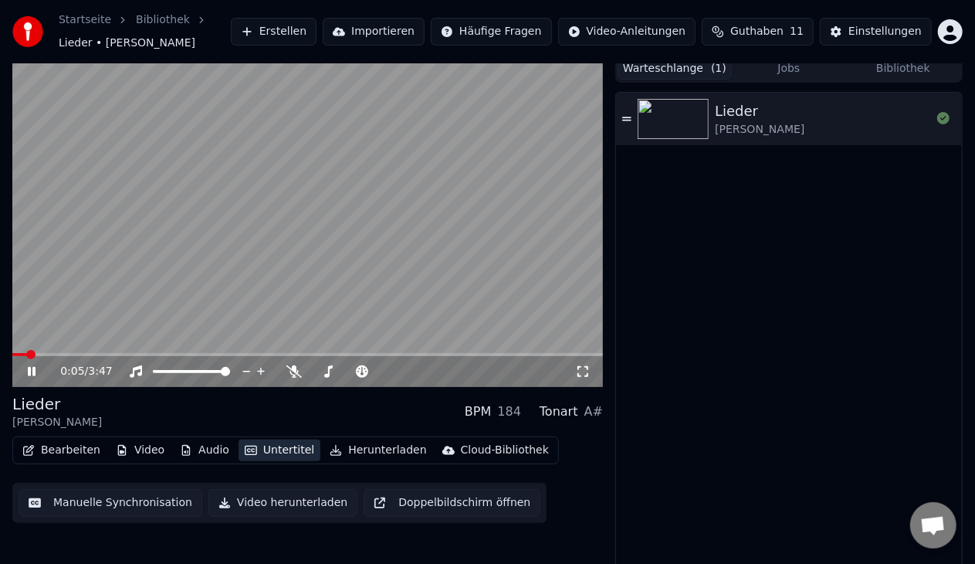
click at [247, 454] on icon "button" at bounding box center [251, 450] width 12 height 11
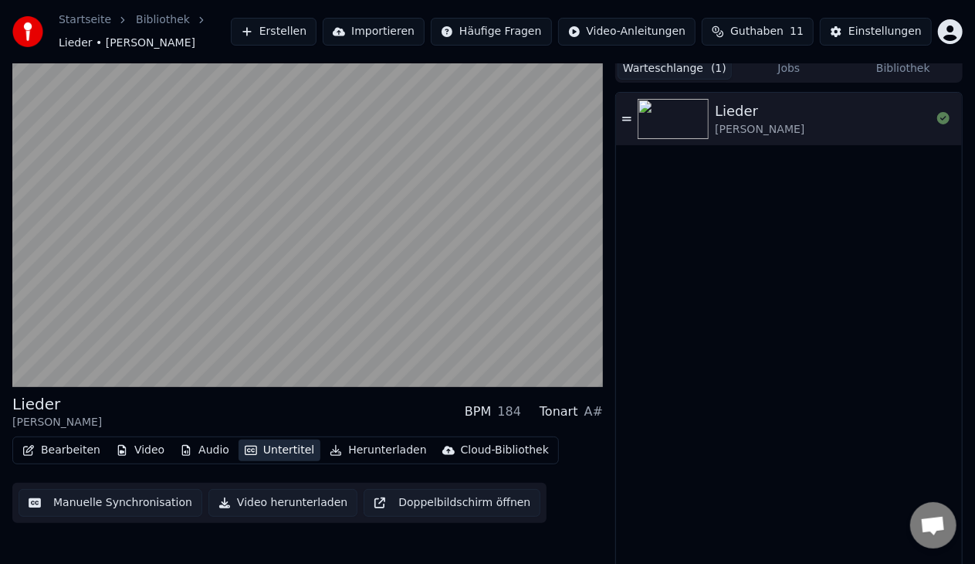
scroll to position [15, 0]
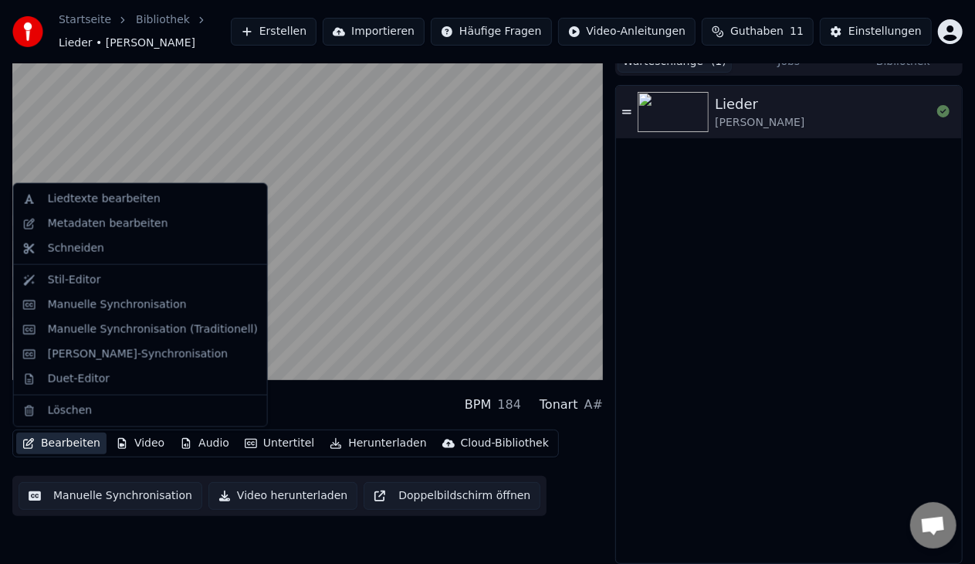
click at [62, 444] on button "Bearbeiten" at bounding box center [61, 443] width 90 height 22
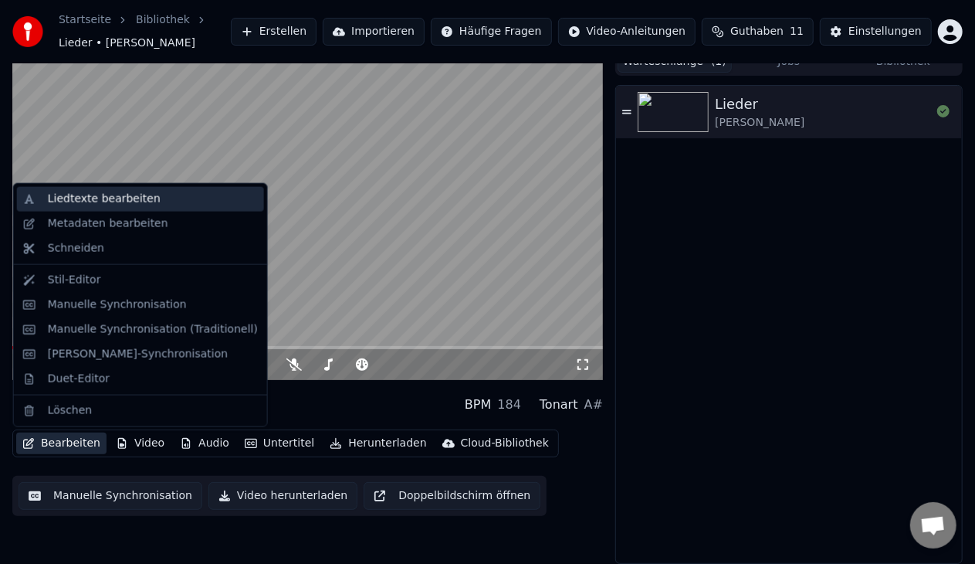
click at [113, 198] on div "Liedtexte bearbeiten" at bounding box center [104, 198] width 113 height 15
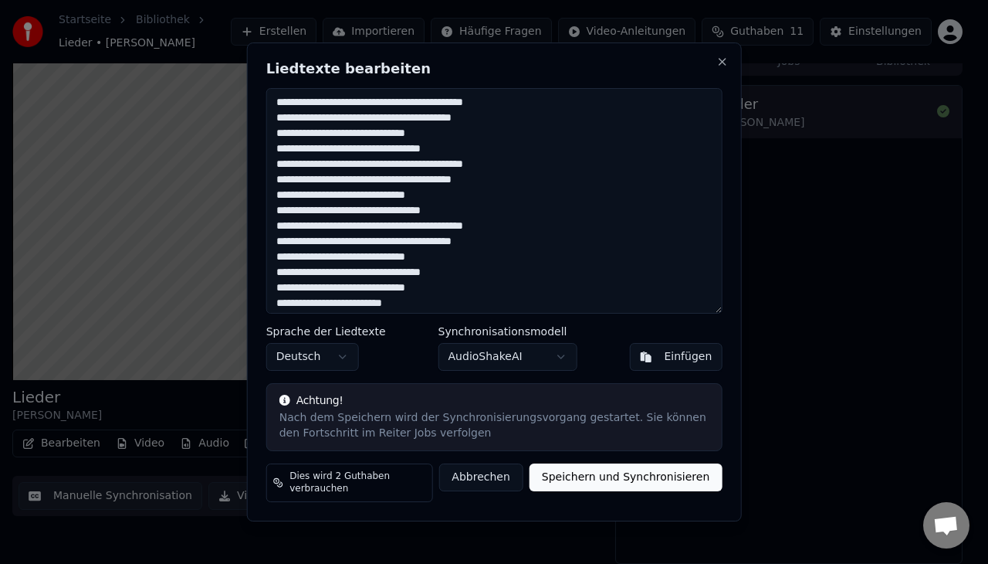
drag, startPoint x: 279, startPoint y: 168, endPoint x: 471, endPoint y: 215, distance: 198.1
click at [471, 215] on textarea at bounding box center [494, 200] width 456 height 225
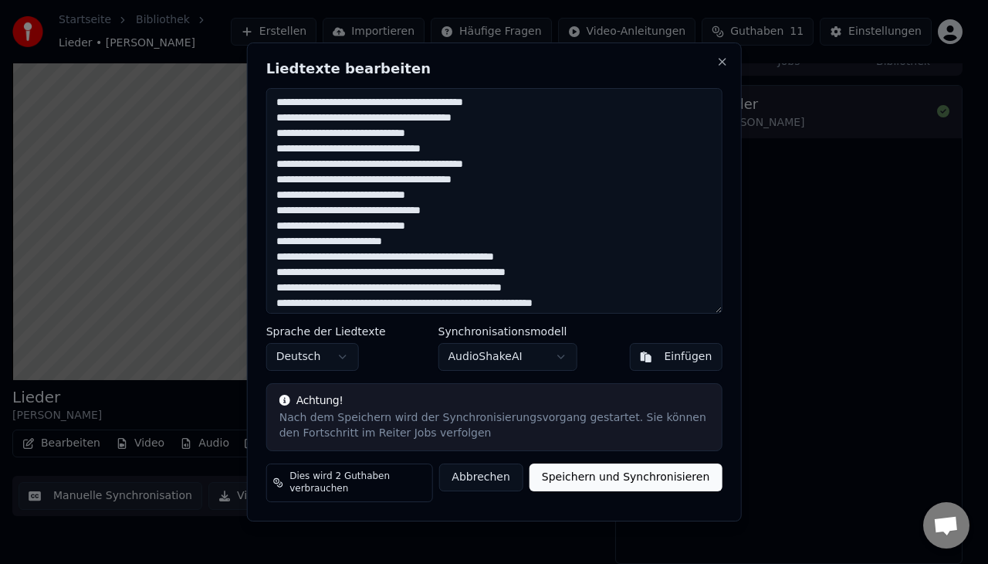
type textarea "**********"
click at [594, 484] on button "Speichern und Synchronisieren" at bounding box center [626, 477] width 193 height 28
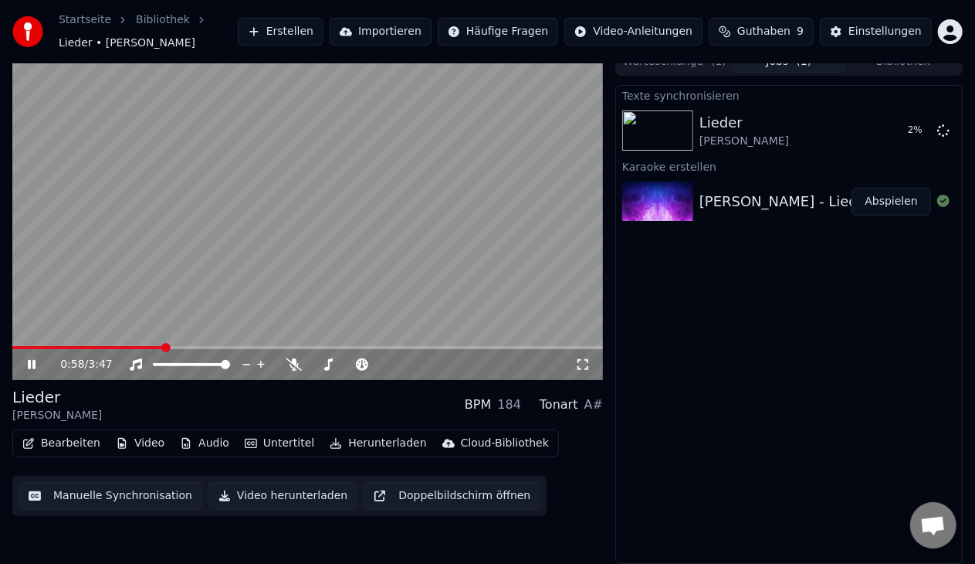
click at [383, 269] on video at bounding box center [307, 214] width 591 height 332
click at [579, 360] on icon at bounding box center [582, 364] width 11 height 11
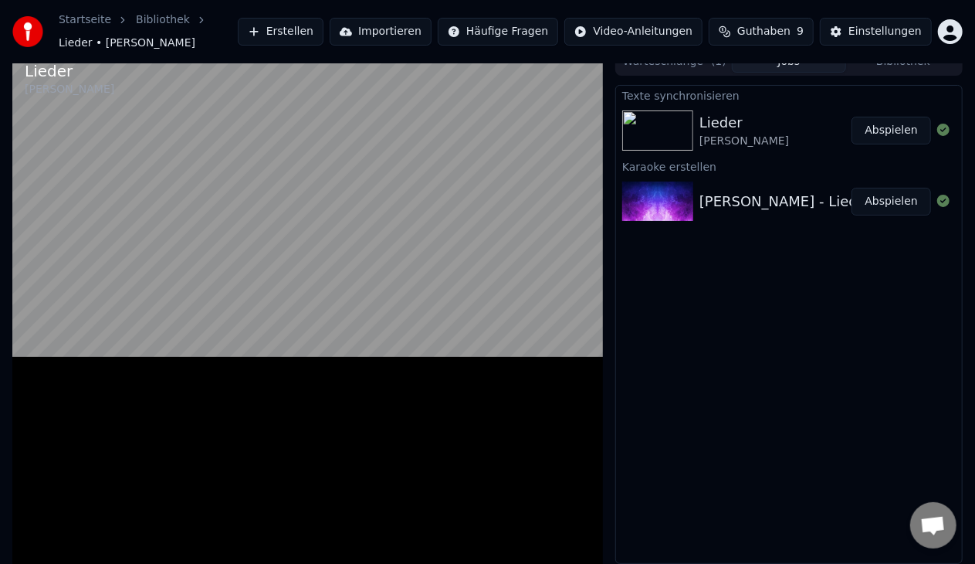
scroll to position [0, 0]
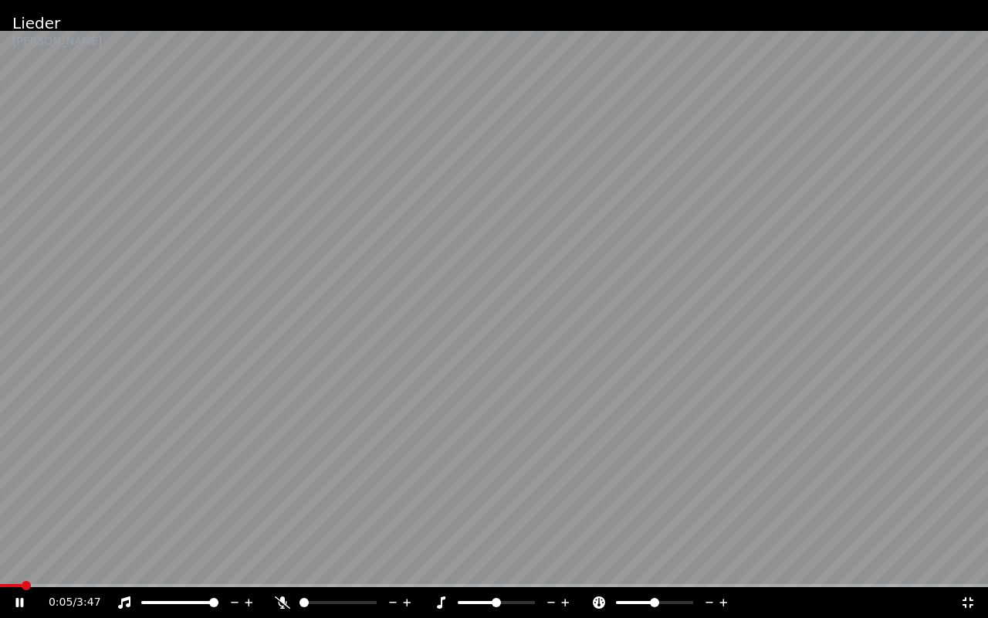
click at [22, 563] on span at bounding box center [11, 585] width 22 height 3
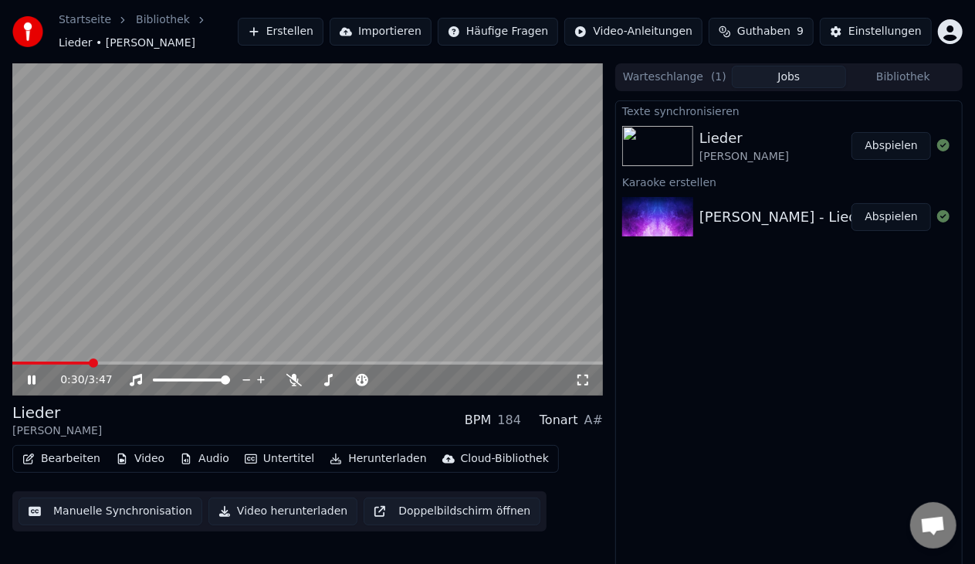
click at [801, 230] on div "Adel Tawil - Lieder (Official Video) Abspielen" at bounding box center [789, 217] width 346 height 52
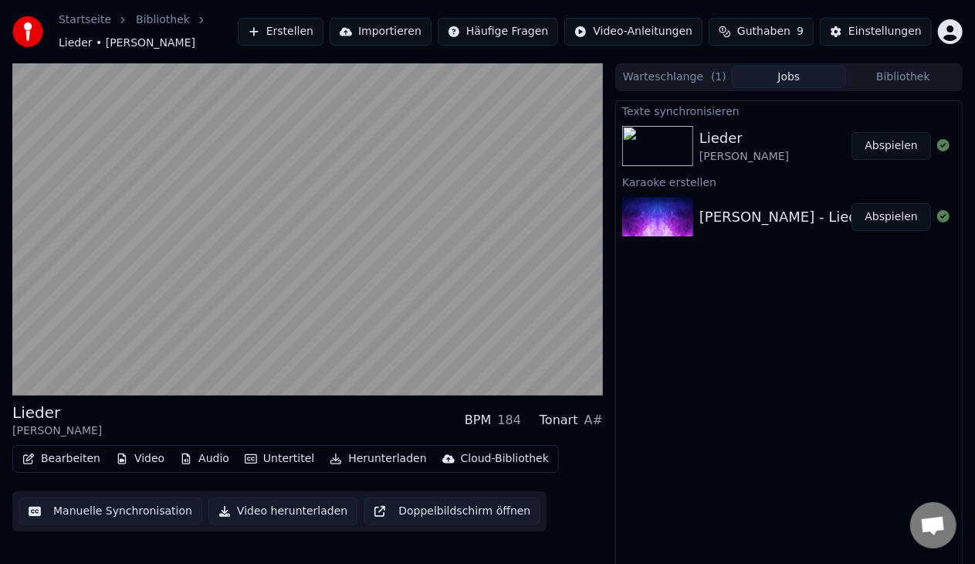
click at [738, 141] on div "Lieder" at bounding box center [744, 138] width 90 height 22
click at [886, 148] on button "Abspielen" at bounding box center [892, 146] width 80 height 28
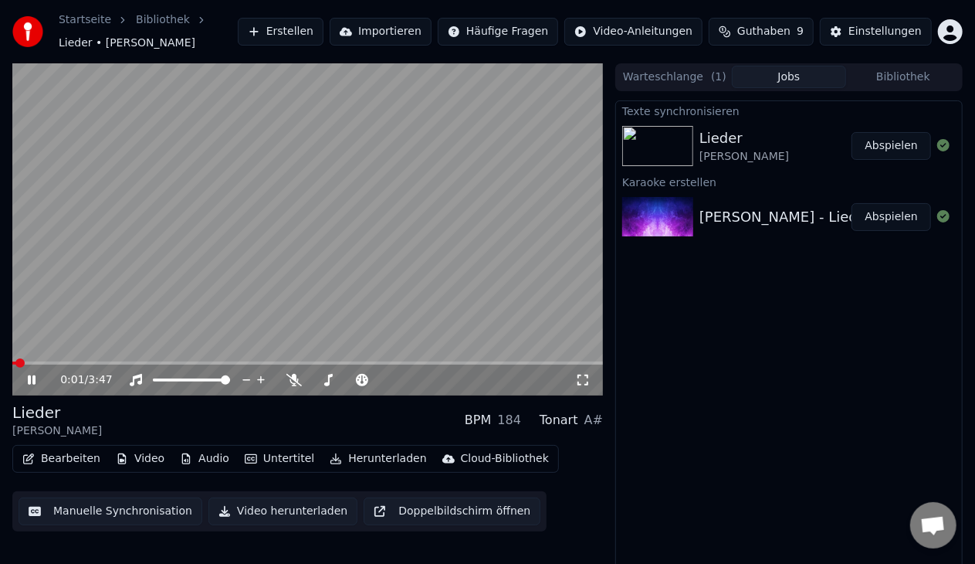
click at [576, 384] on icon at bounding box center [582, 380] width 15 height 12
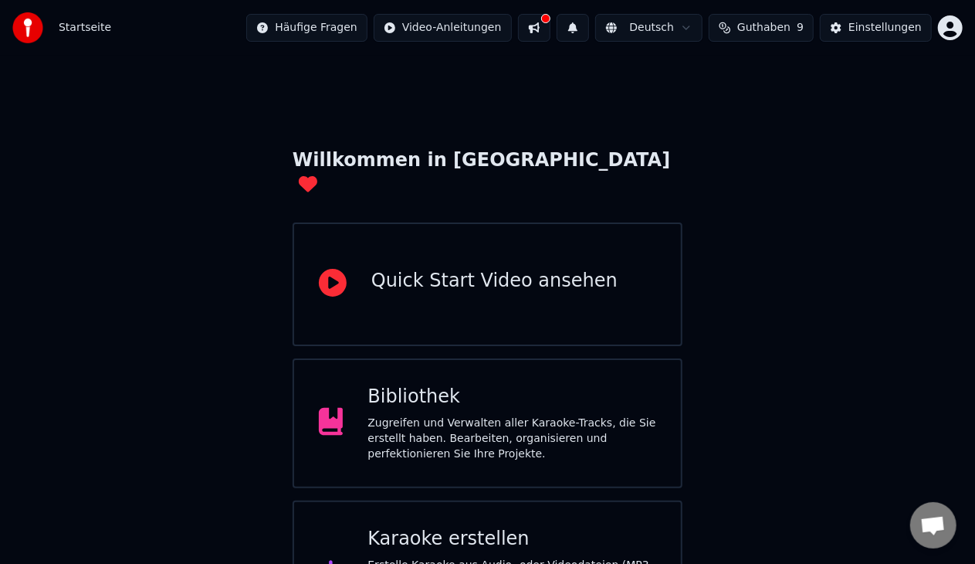
click at [785, 28] on span "Guthaben" at bounding box center [763, 27] width 53 height 15
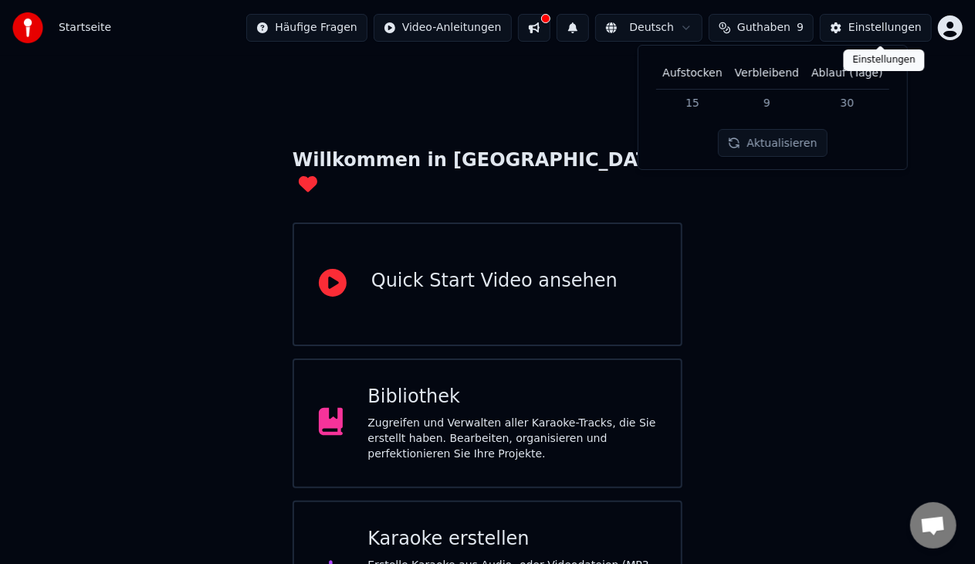
click at [845, 22] on button "Einstellungen" at bounding box center [876, 28] width 112 height 28
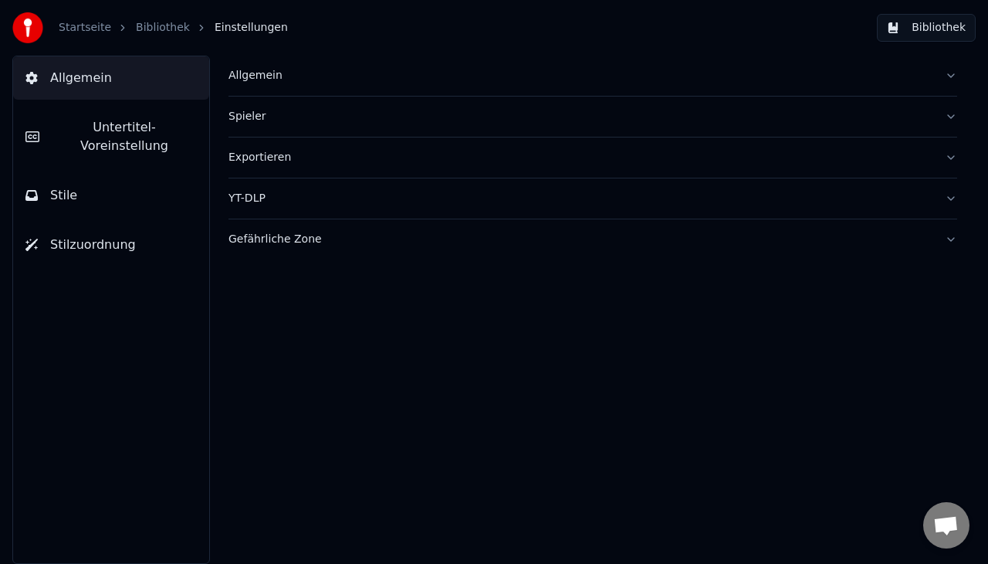
click at [136, 29] on link "Bibliothek" at bounding box center [163, 27] width 54 height 15
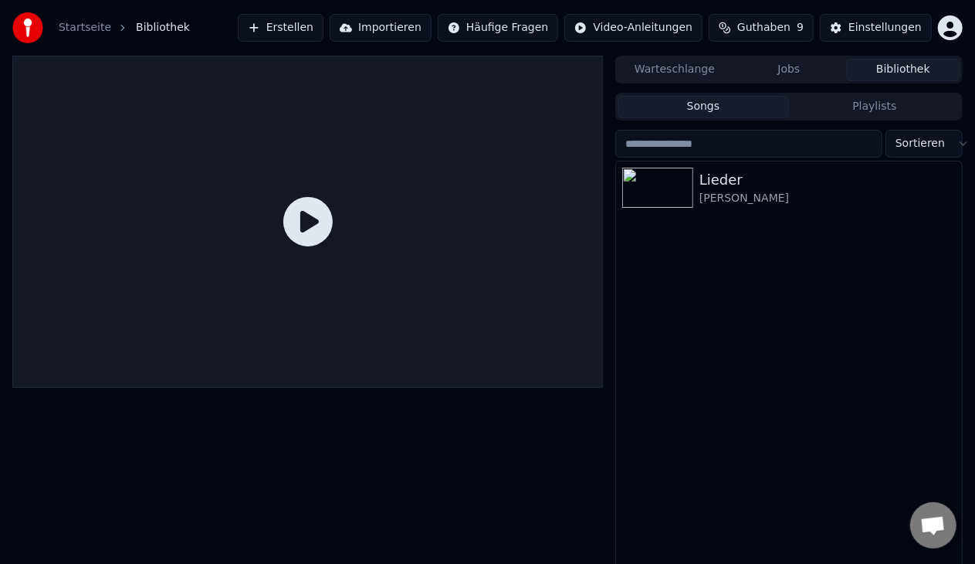
click at [117, 31] on icon "breadcrumb" at bounding box center [122, 27] width 11 height 11
click at [89, 32] on link "Startseite" at bounding box center [85, 27] width 52 height 15
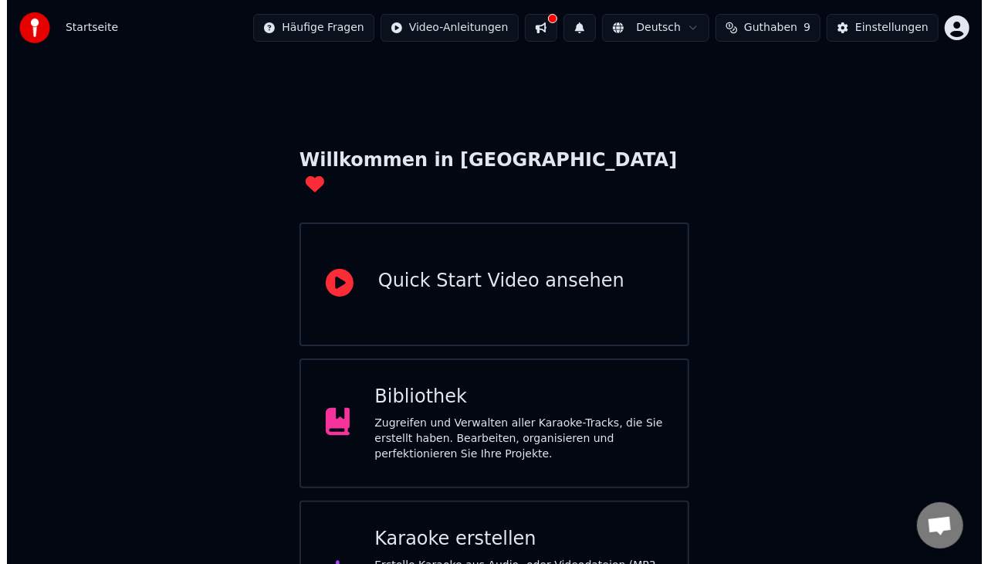
scroll to position [42, 0]
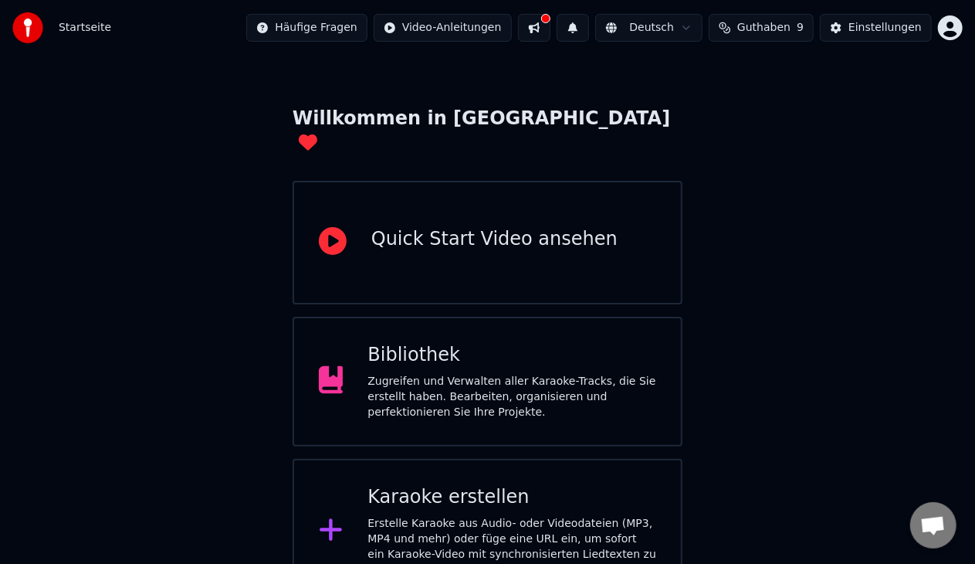
click at [550, 25] on button at bounding box center [534, 28] width 32 height 28
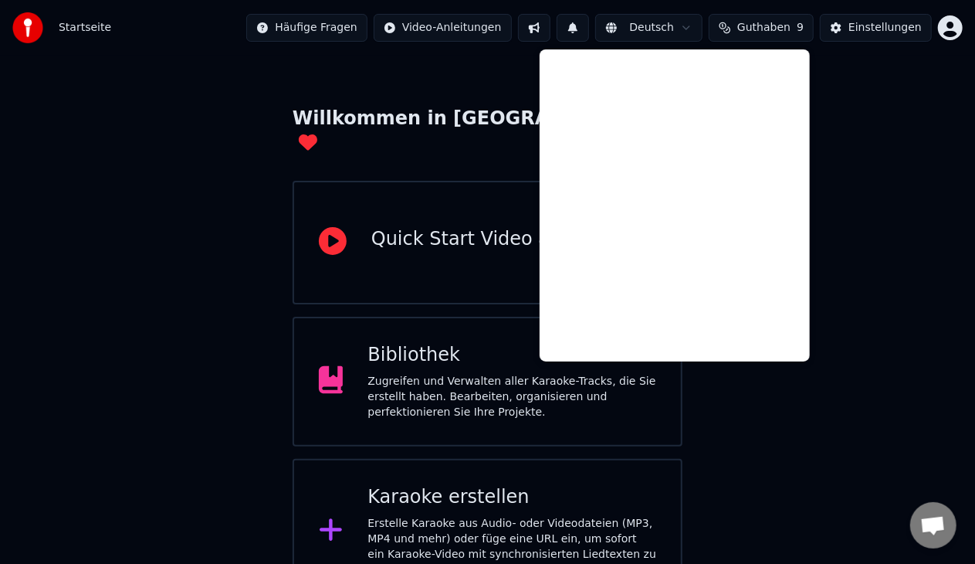
click at [733, 15] on button "Guthaben 9" at bounding box center [761, 28] width 105 height 28
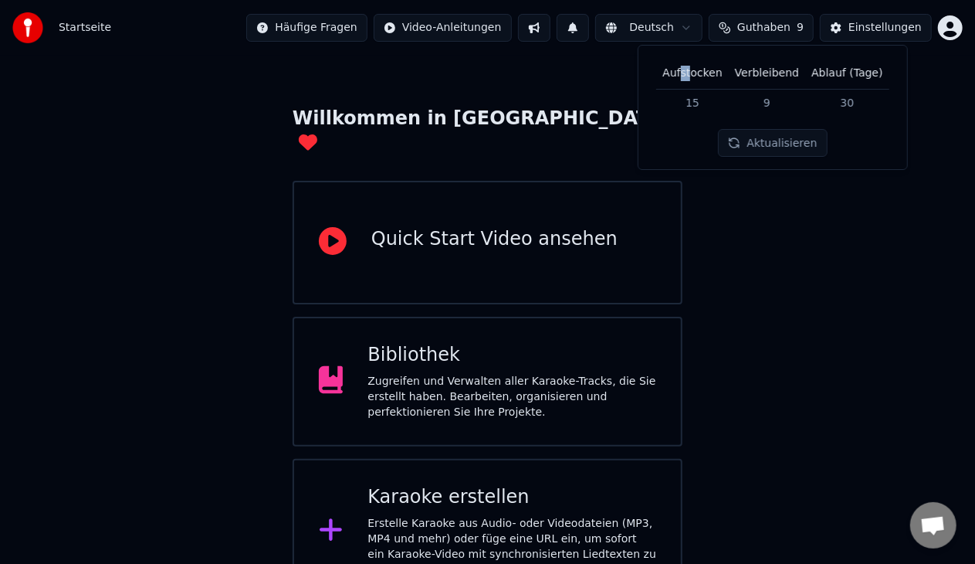
drag, startPoint x: 688, startPoint y: 83, endPoint x: 701, endPoint y: 76, distance: 15.2
click at [701, 76] on th "Aufstocken" at bounding box center [692, 73] width 73 height 31
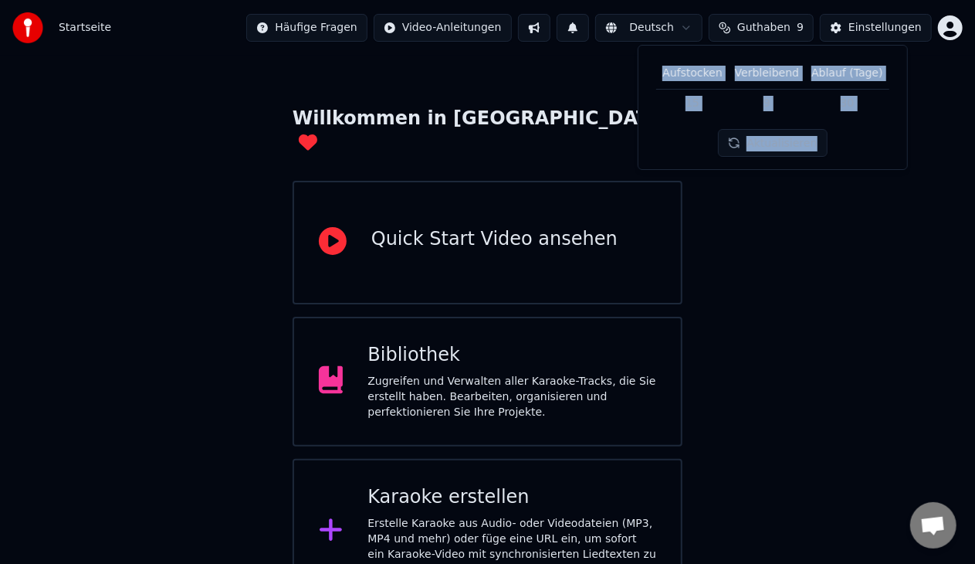
drag, startPoint x: 701, startPoint y: 76, endPoint x: 765, endPoint y: 145, distance: 94.5
click at [765, 145] on div "Aufstocken Verbleibend Ablauf (Tage) 15 9 30 Aktualisieren" at bounding box center [773, 107] width 244 height 99
click at [765, 145] on button "Aktualisieren" at bounding box center [772, 143] width 109 height 28
click at [784, 120] on div "Aufstocken Verbleibend Ablauf (Tage) 15 9 30 Aktualisieren" at bounding box center [773, 107] width 244 height 99
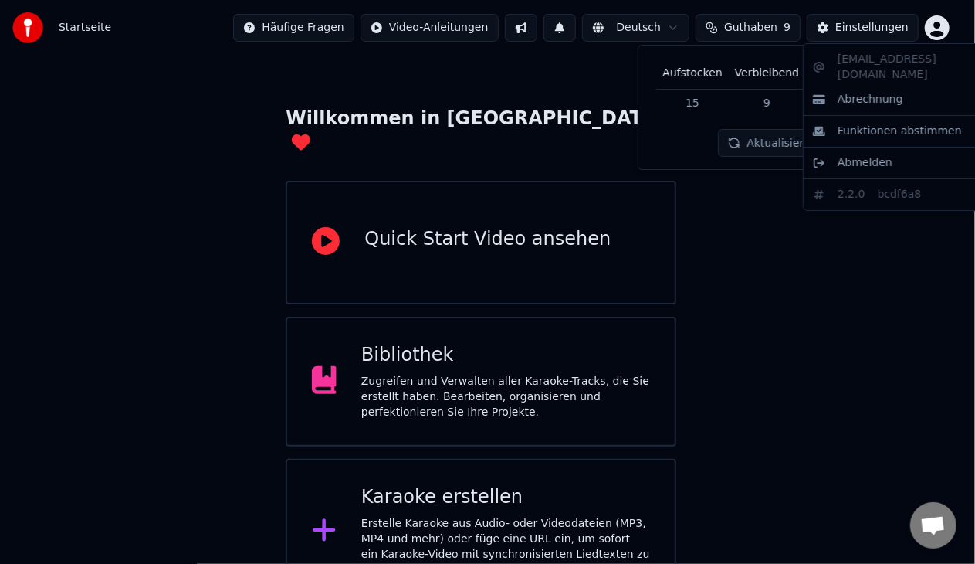
click at [951, 22] on html "Startseite Häufige Fragen Video-Anleitungen Deutsch Guthaben 9 Einstellungen Wi…" at bounding box center [487, 280] width 975 height 645
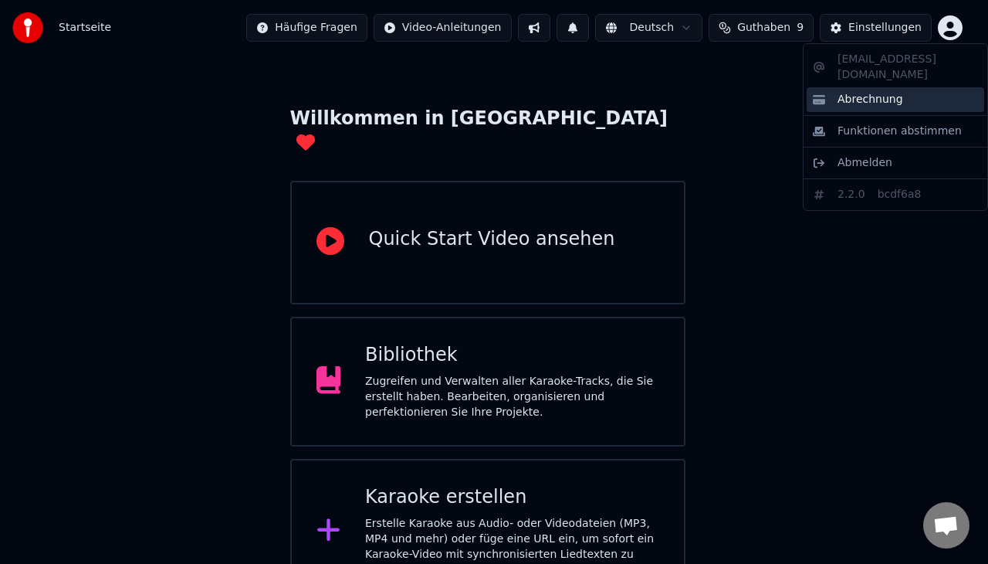
click at [882, 92] on span "Abrechnung" at bounding box center [871, 99] width 66 height 15
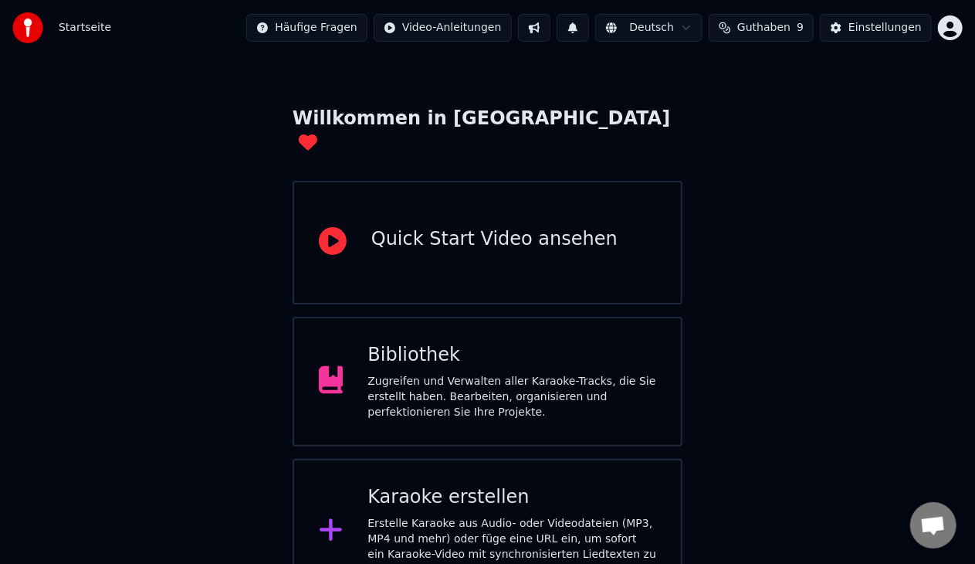
click at [423, 485] on div "Karaoke erstellen" at bounding box center [511, 497] width 289 height 25
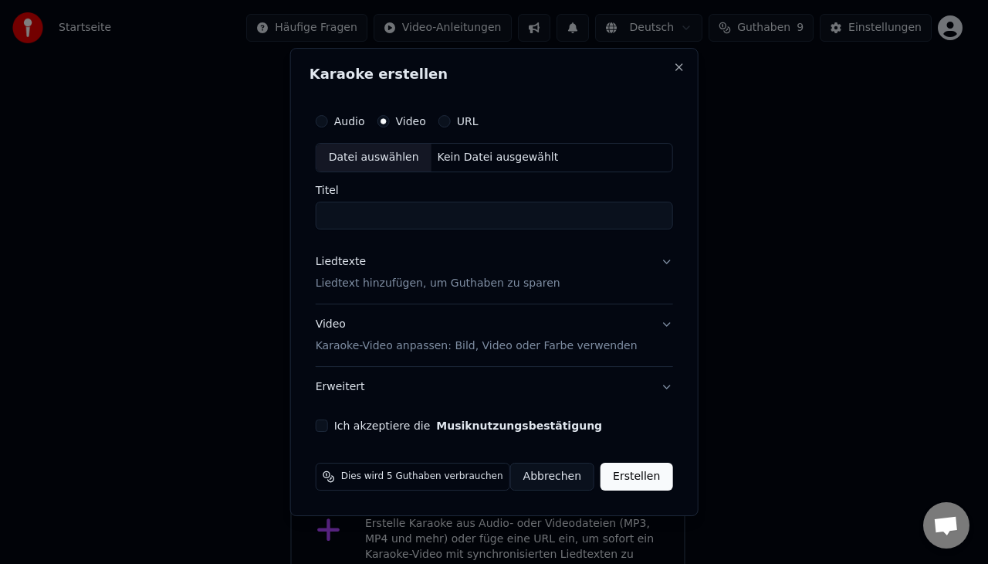
click at [328, 123] on button "Audio" at bounding box center [322, 121] width 12 height 12
click at [456, 168] on div "Datei auswählen Kein Datei ausgewählt" at bounding box center [494, 157] width 357 height 29
type input "**********"
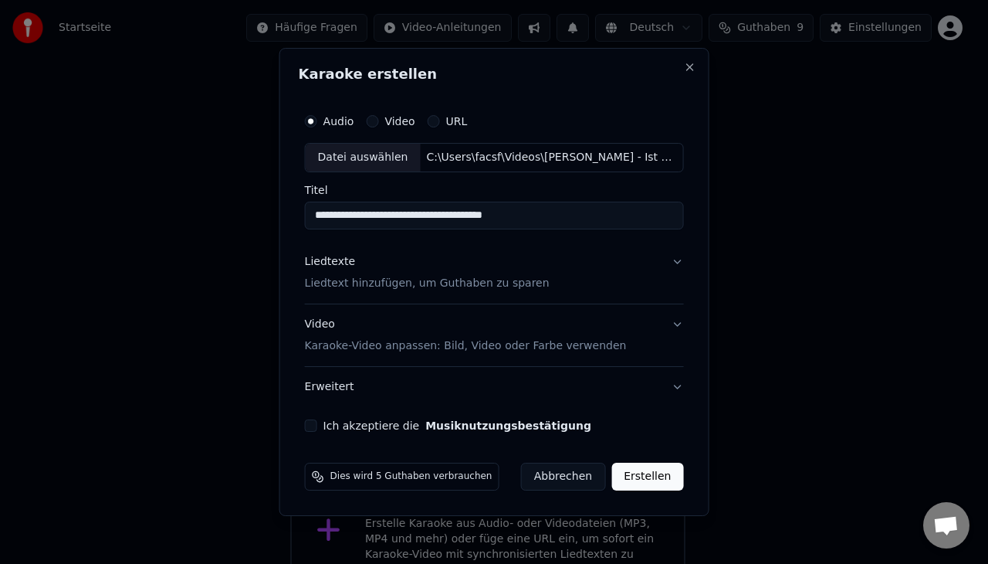
click at [605, 259] on button "Liedtexte Liedtext hinzufügen, um Guthaben zu sparen" at bounding box center [494, 273] width 379 height 62
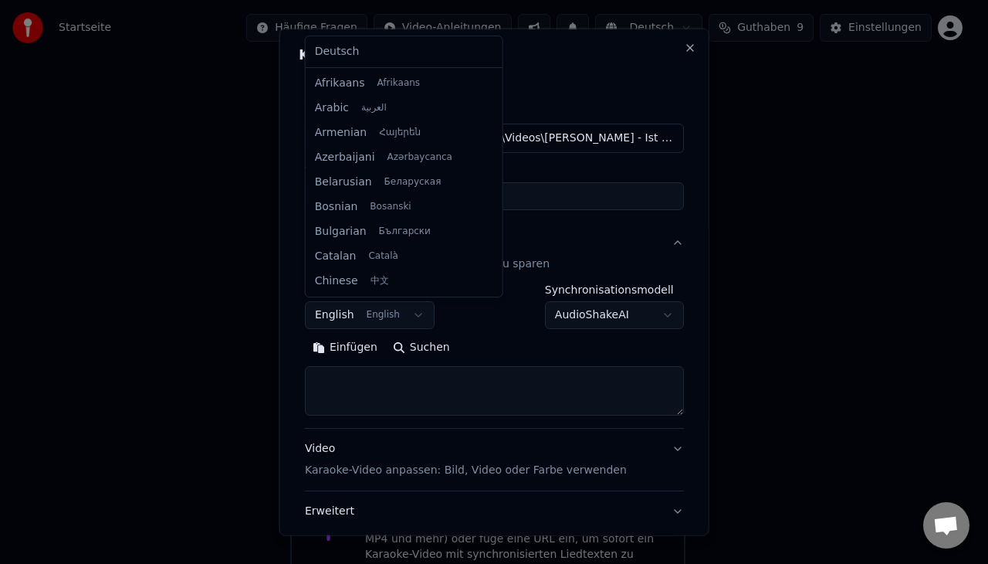
click at [369, 301] on body "**********" at bounding box center [487, 280] width 975 height 645
select select "**"
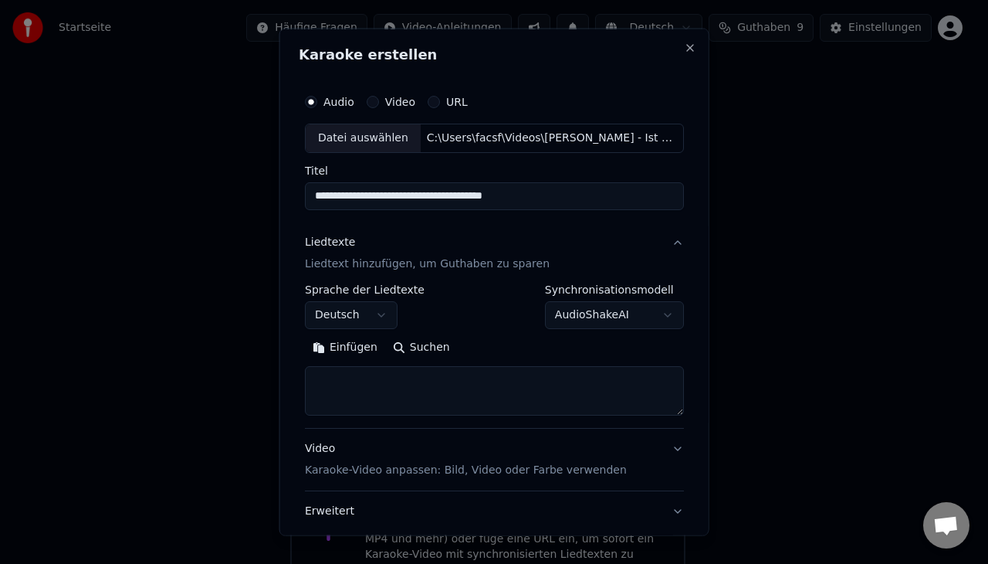
click at [329, 344] on button "Einfügen" at bounding box center [345, 346] width 80 height 25
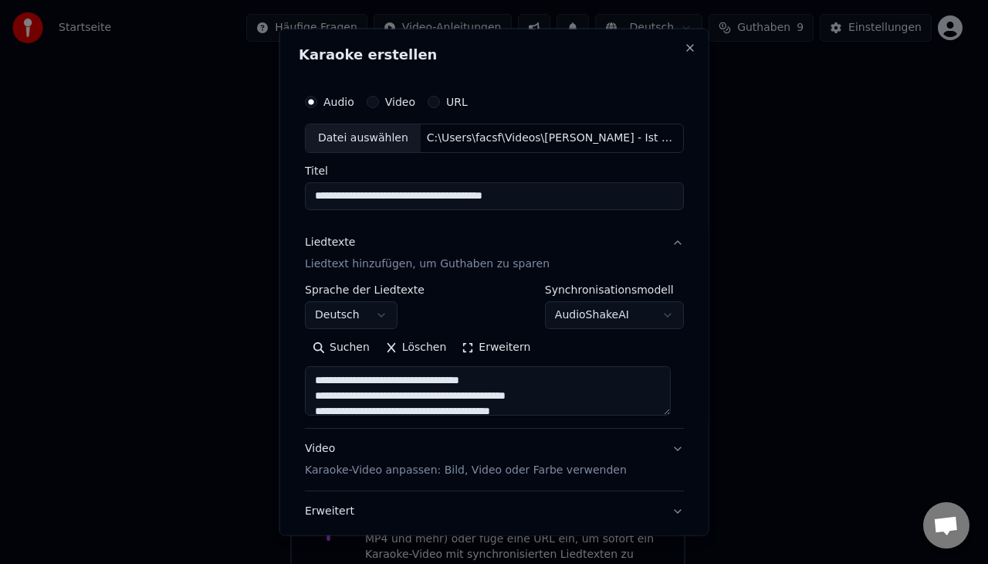
scroll to position [102, 0]
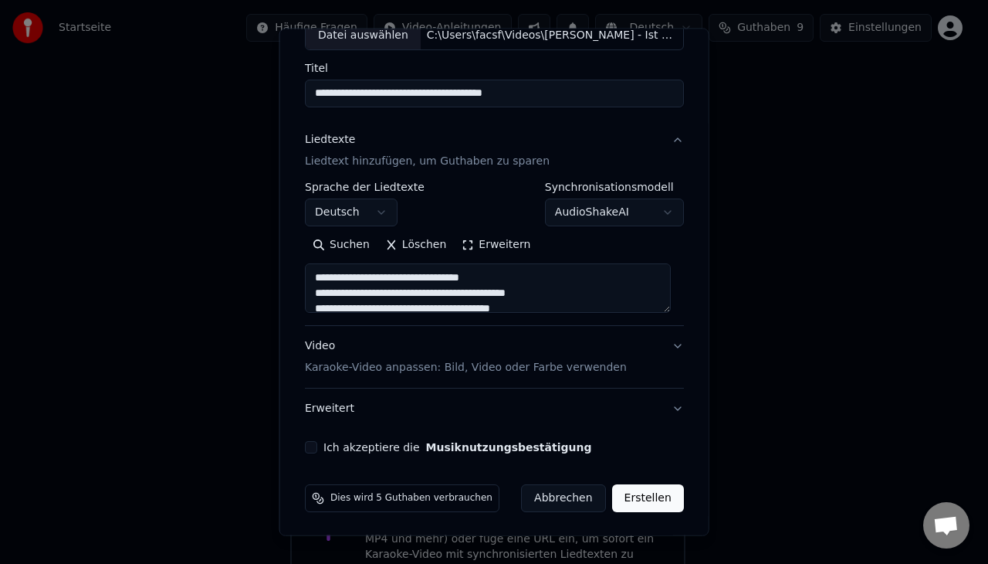
click at [377, 349] on div "Video Karaoke-Video anpassen: Bild, Video oder Farbe verwenden" at bounding box center [466, 356] width 322 height 37
type textarea "**********"
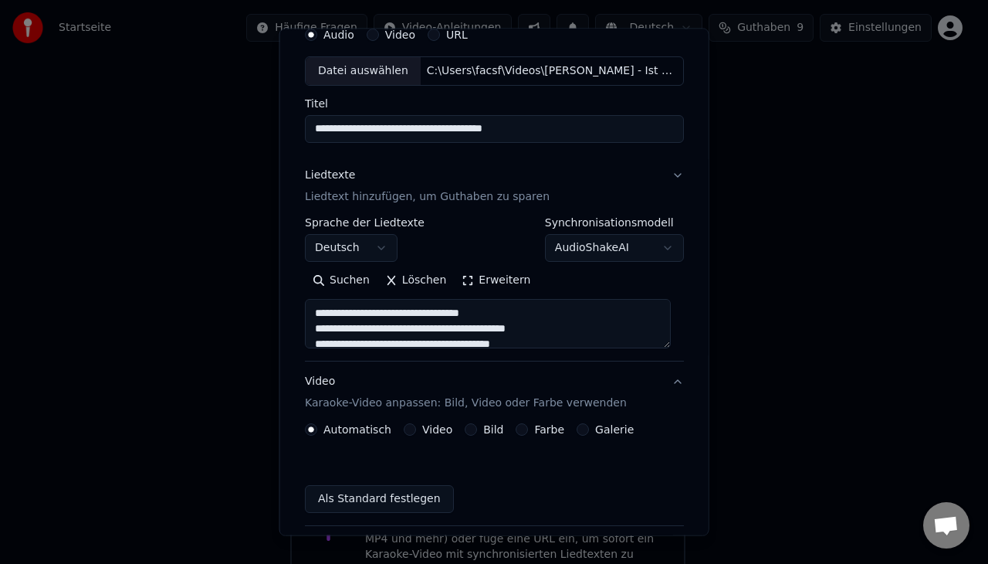
scroll to position [60, 0]
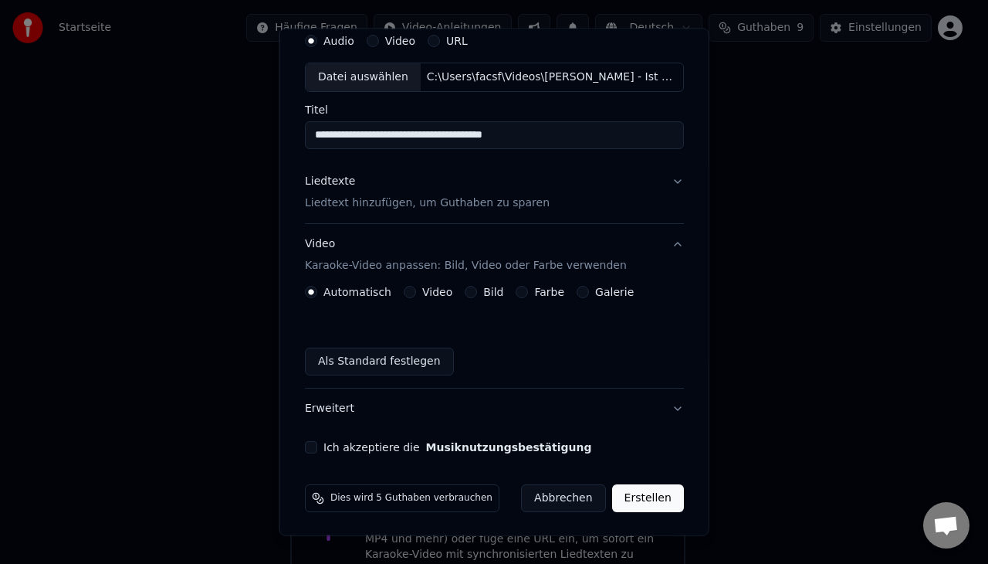
click at [315, 446] on button "Ich akzeptiere die Musiknutzungsbestätigung" at bounding box center [311, 447] width 12 height 12
click at [638, 496] on button "Erstellen" at bounding box center [647, 498] width 72 height 28
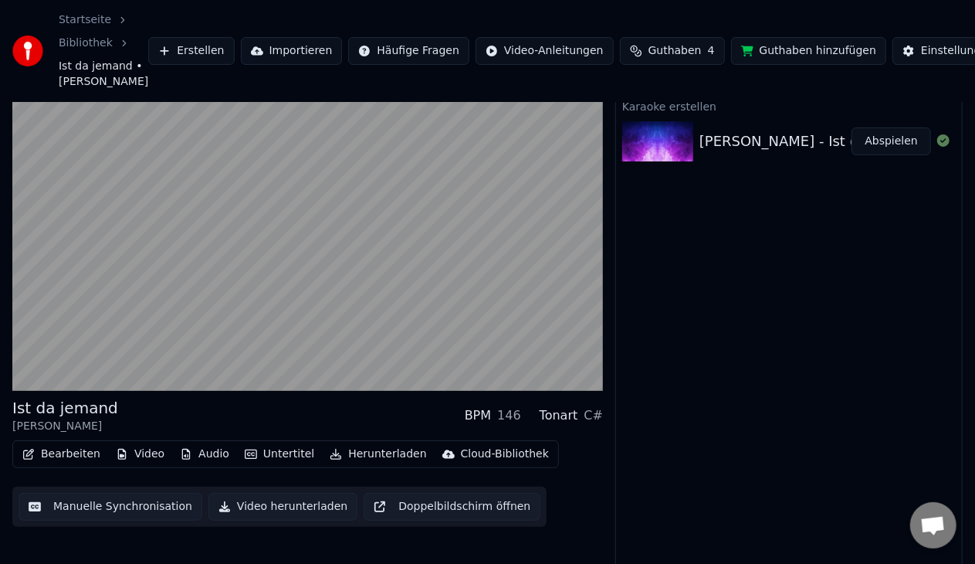
scroll to position [12, 0]
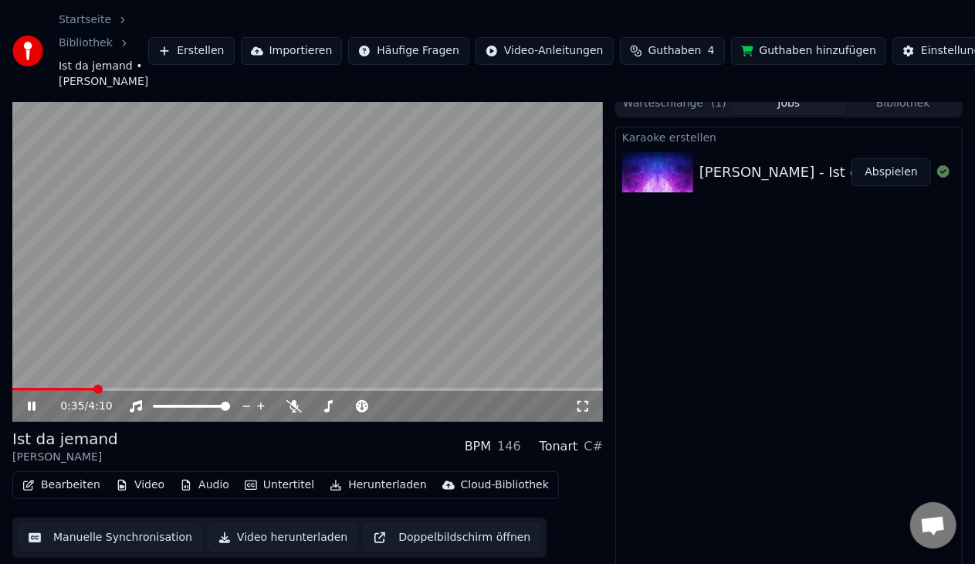
click at [29, 405] on icon at bounding box center [32, 405] width 8 height 9
click at [233, 264] on video at bounding box center [307, 256] width 591 height 332
click at [591, 414] on div "0:36 / 4:10" at bounding box center [307, 406] width 591 height 31
click at [575, 401] on icon at bounding box center [582, 406] width 15 height 12
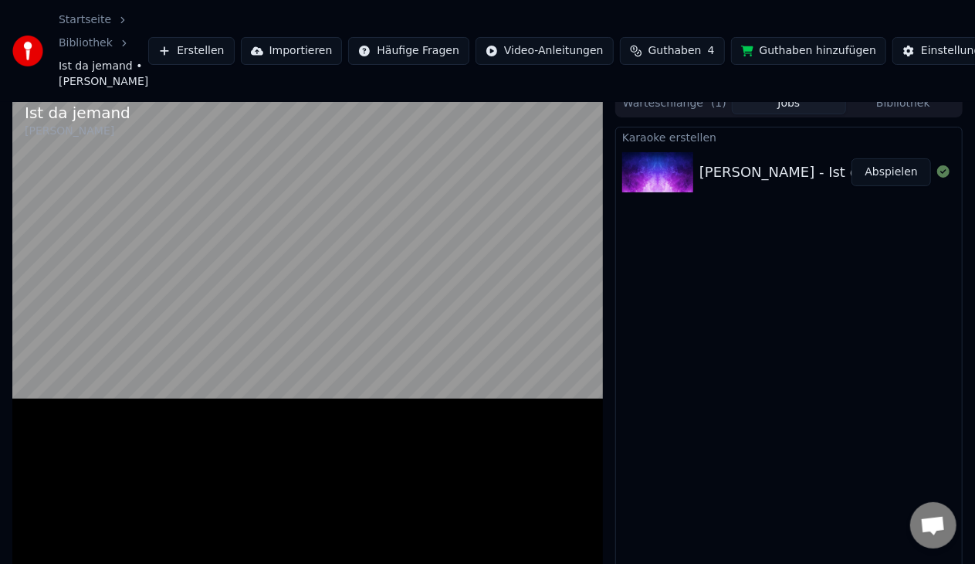
scroll to position [0, 0]
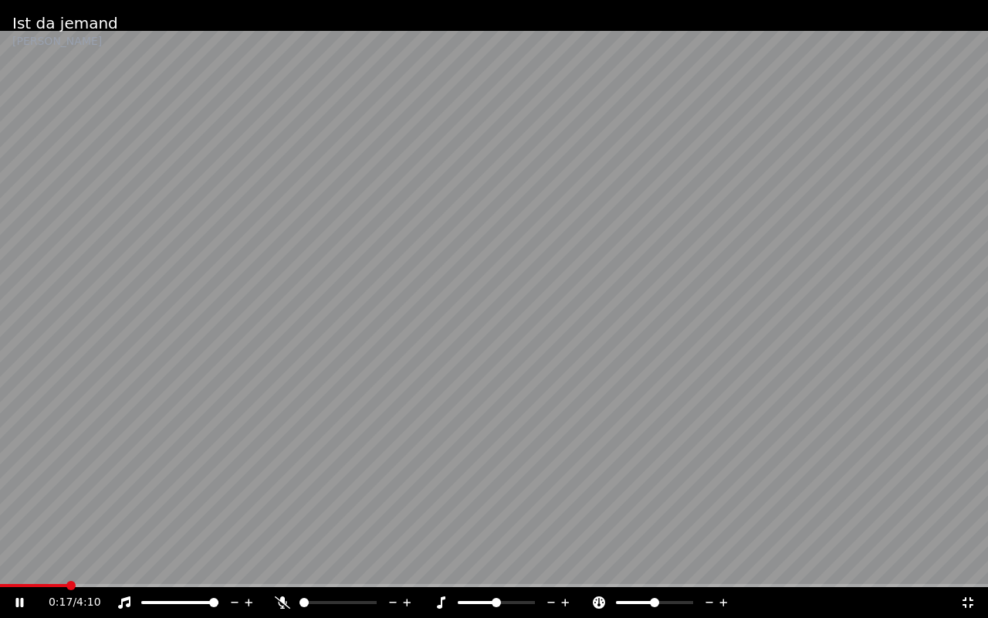
click at [66, 563] on span at bounding box center [33, 585] width 67 height 3
click at [61, 563] on span at bounding box center [31, 585] width 63 height 3
click at [74, 520] on video at bounding box center [494, 309] width 988 height 618
click at [0, 563] on span at bounding box center [0, 585] width 0 height 3
click at [962, 563] on icon at bounding box center [967, 602] width 15 height 12
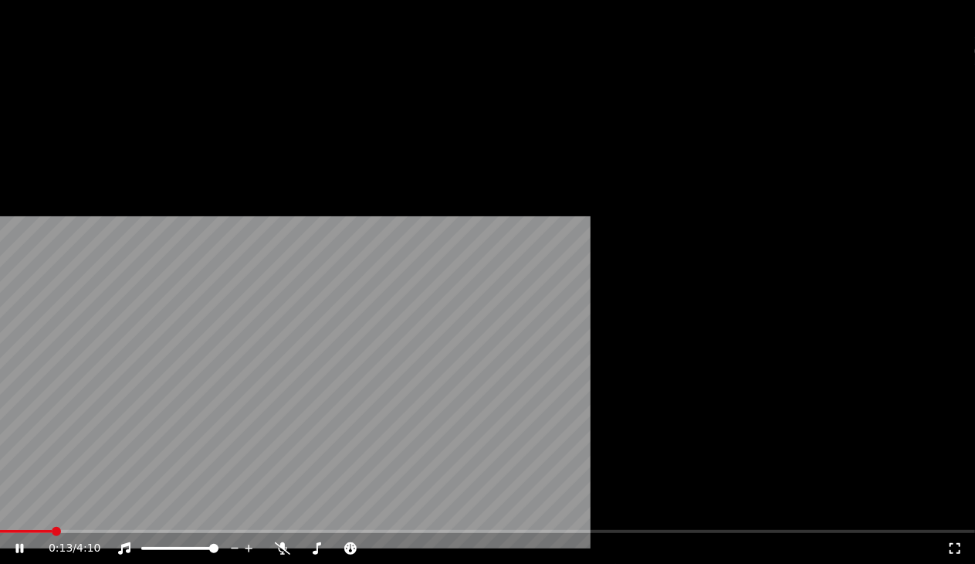
scroll to position [54, 0]
